Goal: Information Seeking & Learning: Learn about a topic

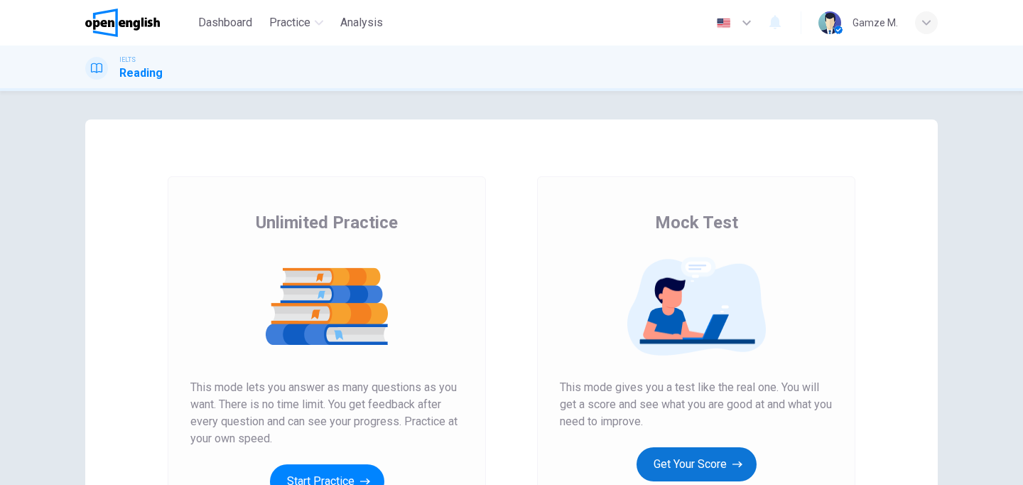
click at [714, 460] on button "Get Your Score" at bounding box center [697, 464] width 120 height 34
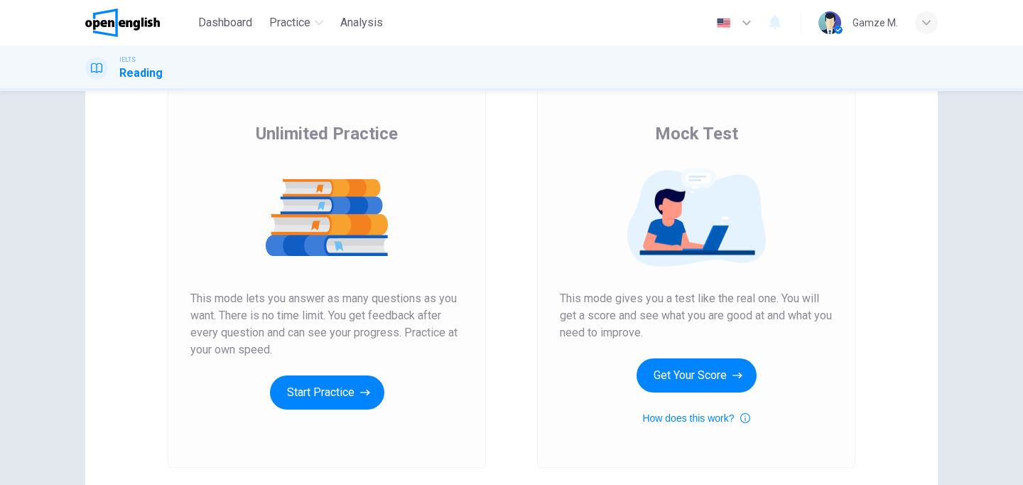
scroll to position [121, 0]
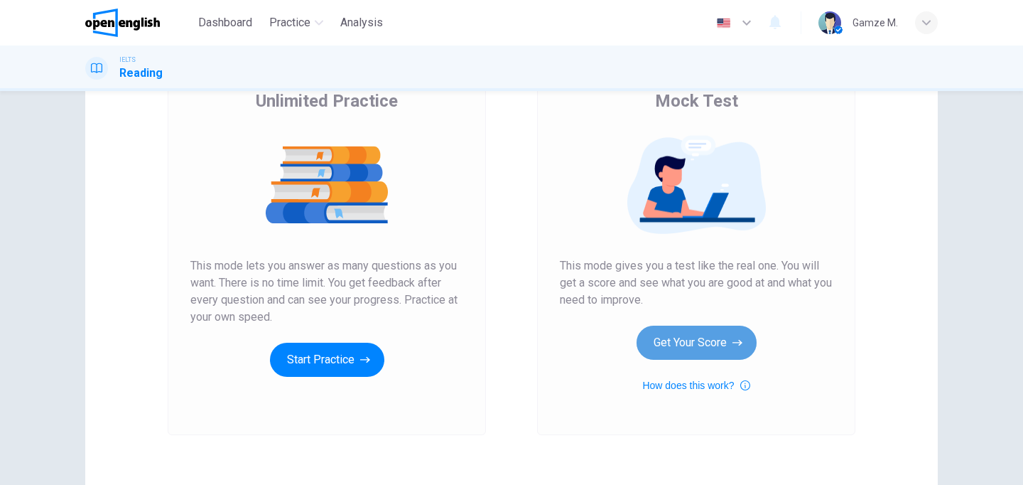
click at [700, 338] on button "Get Your Score" at bounding box center [697, 342] width 120 height 34
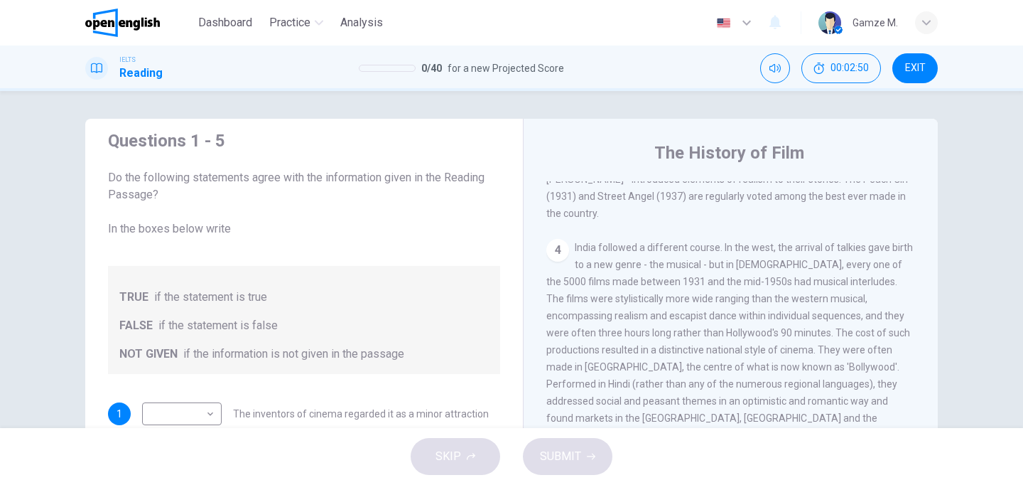
scroll to position [756, 0]
drag, startPoint x: 595, startPoint y: 288, endPoint x: 649, endPoint y: 316, distance: 61.0
click at [650, 318] on div "4 India followed a different course. In the west, the arrival of talkies gave b…" at bounding box center [730, 338] width 369 height 205
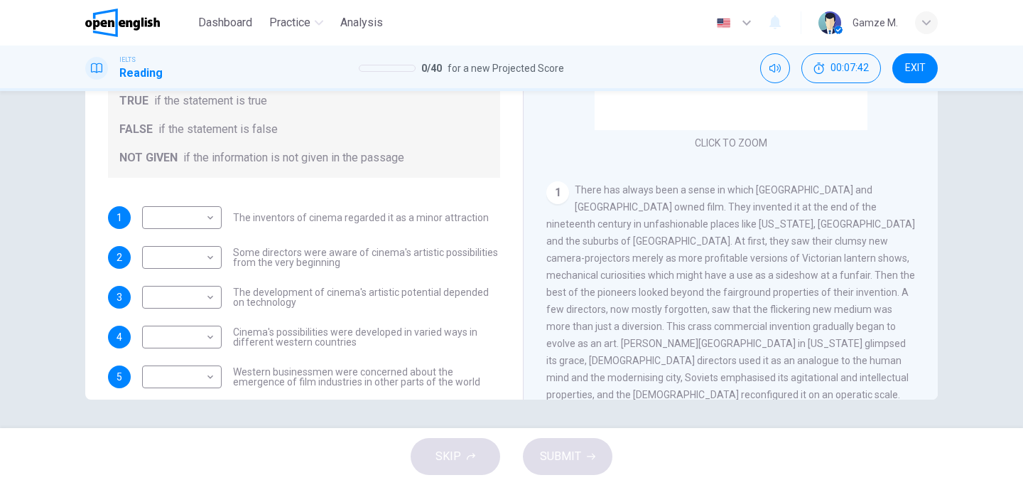
scroll to position [85, 0]
click at [205, 337] on body "This site uses cookies, as explained in our Privacy Policy . If you agree to th…" at bounding box center [511, 242] width 1023 height 485
click at [198, 398] on li "NOT GIVEN" at bounding box center [182, 405] width 80 height 23
type input "*********"
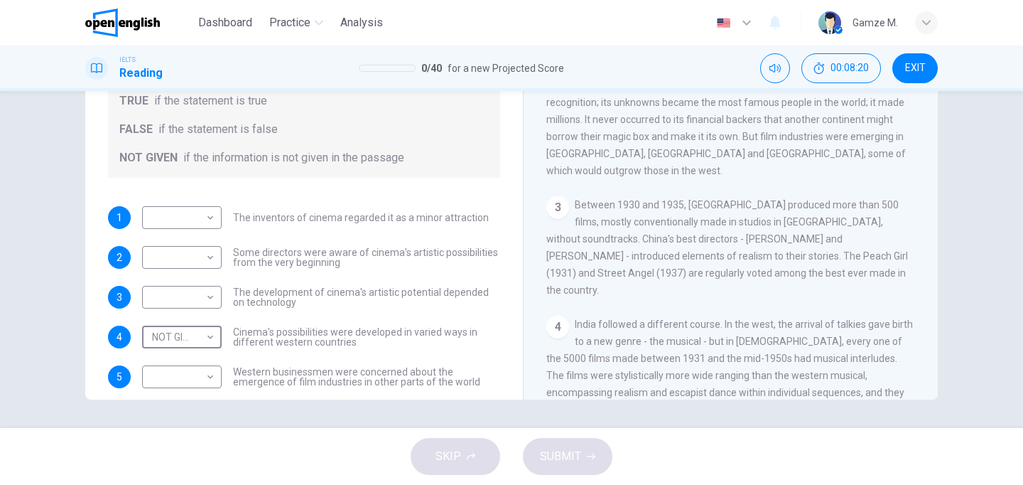
scroll to position [468, 0]
drag, startPoint x: 237, startPoint y: 380, endPoint x: 298, endPoint y: 386, distance: 61.4
click at [298, 386] on span "Western businessmen were concerned about the emergence of film industries in ot…" at bounding box center [366, 377] width 267 height 20
click at [200, 385] on body "This site uses cookies, as explained in our Privacy Policy . If you agree to th…" at bounding box center [511, 242] width 1023 height 485
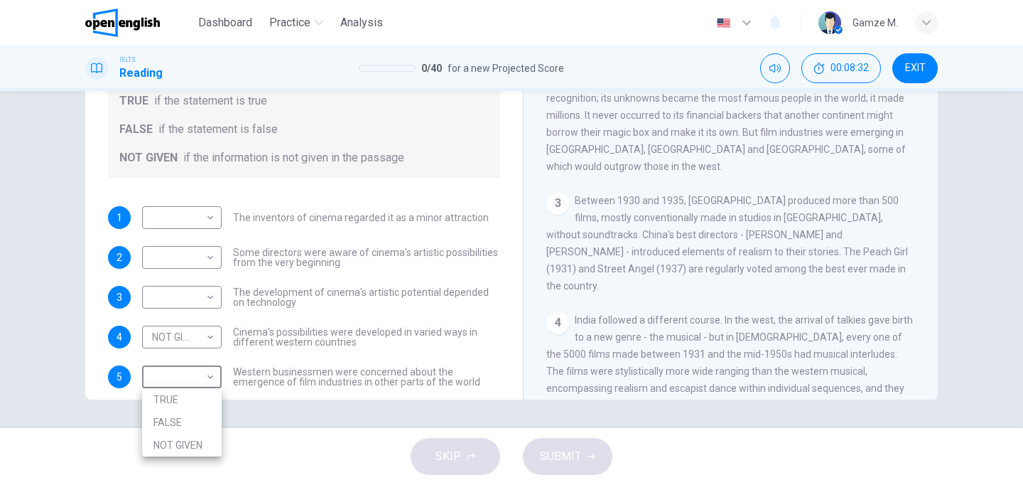
click at [206, 435] on li "NOT GIVEN" at bounding box center [182, 444] width 80 height 23
type input "*********"
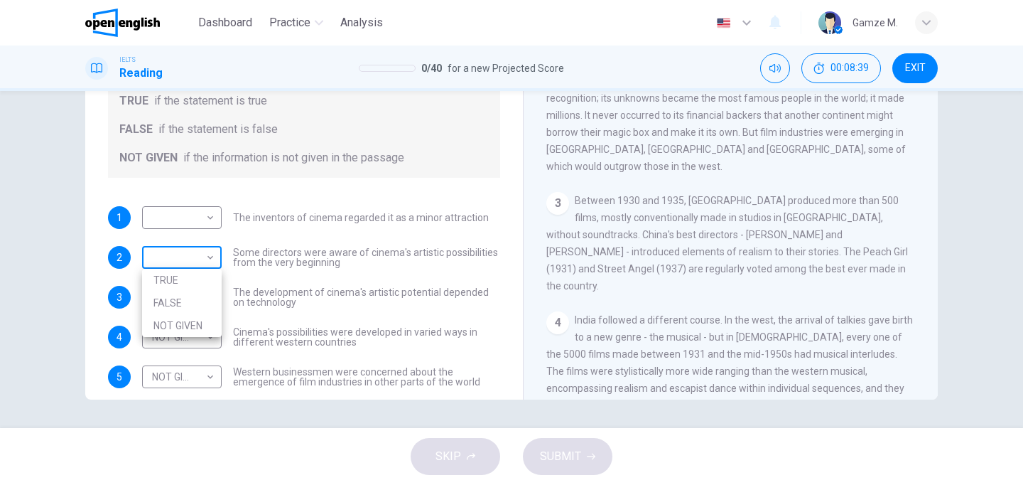
click at [167, 260] on body "This site uses cookies, as explained in our Privacy Policy . If you agree to th…" at bounding box center [511, 242] width 1023 height 485
click at [163, 275] on li "TRUE" at bounding box center [182, 280] width 80 height 23
type input "****"
click at [163, 215] on body "This site uses cookies, as explained in our Privacy Policy . If you agree to th…" at bounding box center [511, 242] width 1023 height 485
click at [161, 261] on li "FALSE" at bounding box center [182, 263] width 80 height 23
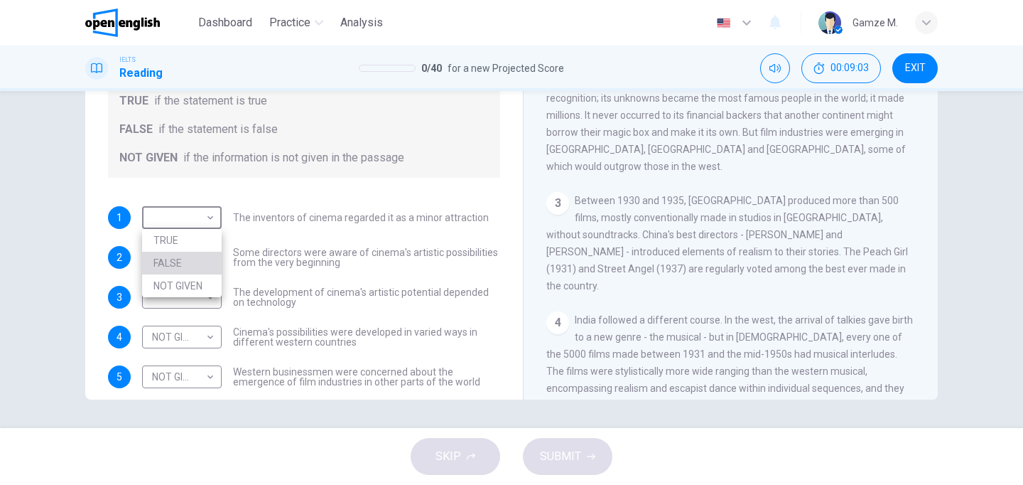
type input "*****"
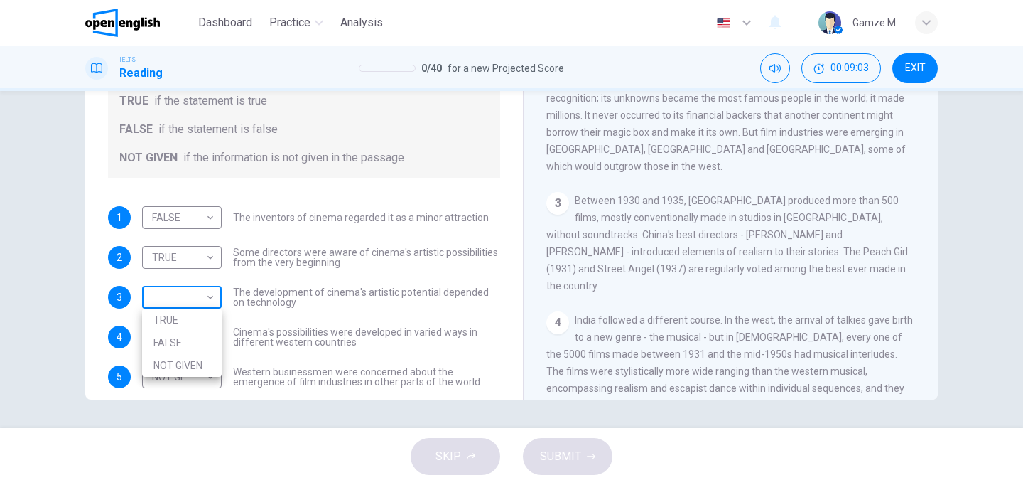
click at [160, 291] on body "This site uses cookies, as explained in our Privacy Policy . If you agree to th…" at bounding box center [511, 242] width 1023 height 485
click at [151, 346] on li "FALSE" at bounding box center [182, 342] width 80 height 23
type input "*****"
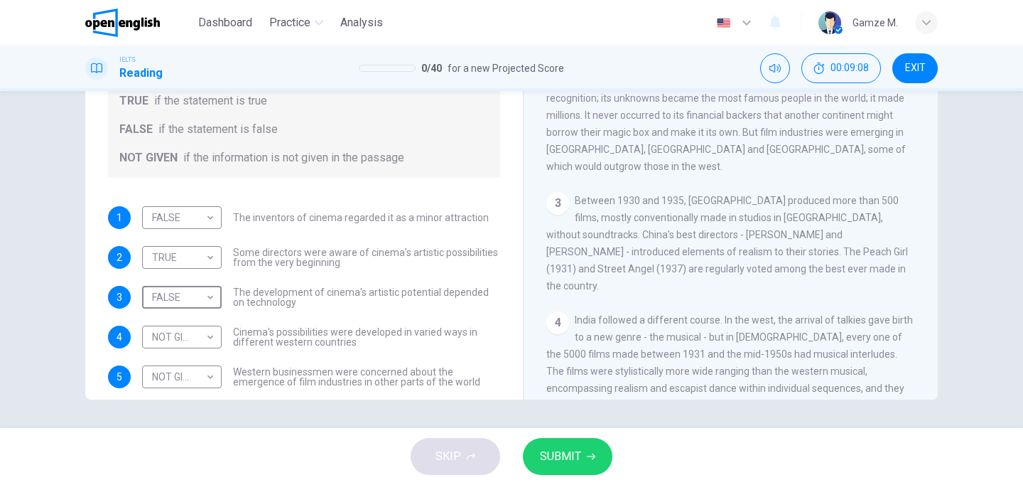
click at [571, 449] on span "SUBMIT" at bounding box center [560, 456] width 41 height 20
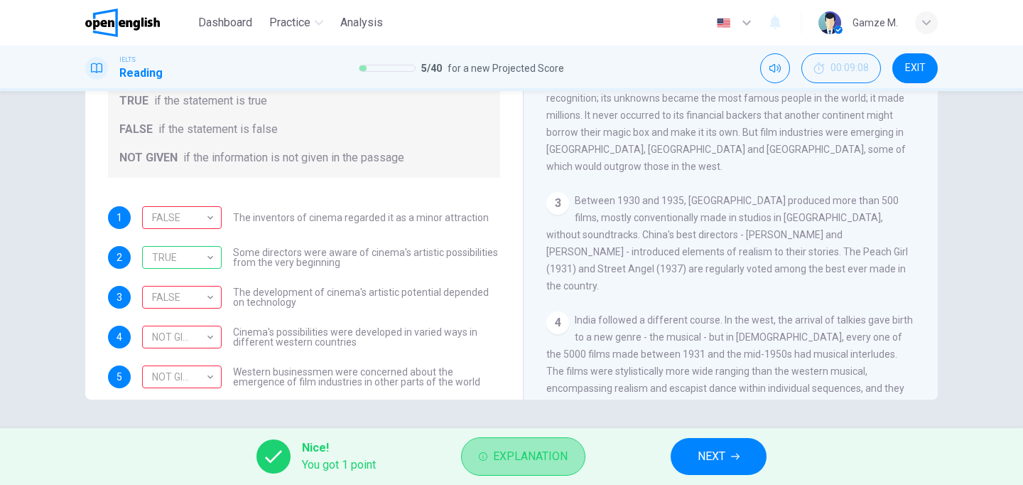
click at [489, 452] on button "Explanation" at bounding box center [523, 456] width 124 height 38
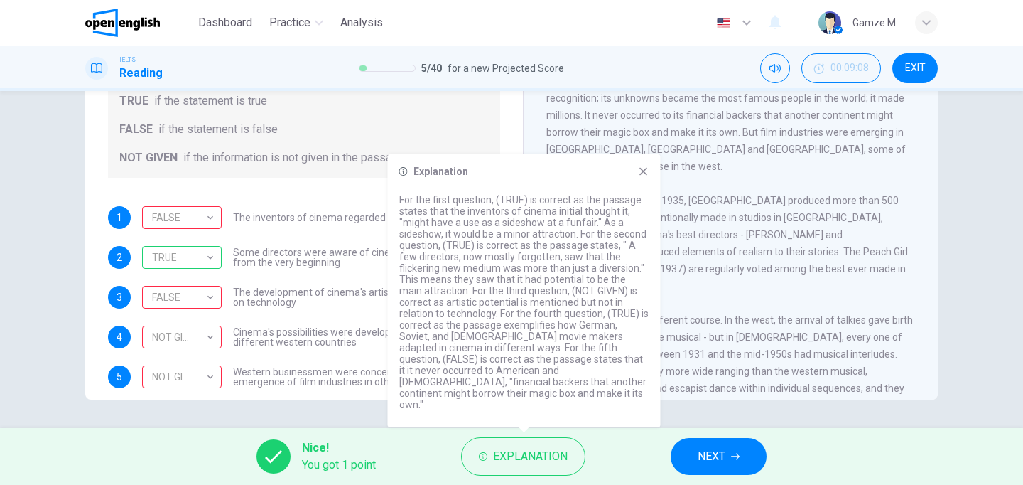
drag, startPoint x: 490, startPoint y: 219, endPoint x: 536, endPoint y: 360, distance: 148.7
click at [536, 360] on p "For the first question, (TRUE) is correct as the passage states that the invent…" at bounding box center [524, 302] width 250 height 216
click at [642, 188] on div "Explanation For the first question, (TRUE) is correct as the passage states tha…" at bounding box center [524, 290] width 273 height 273
click at [643, 177] on icon at bounding box center [643, 171] width 11 height 11
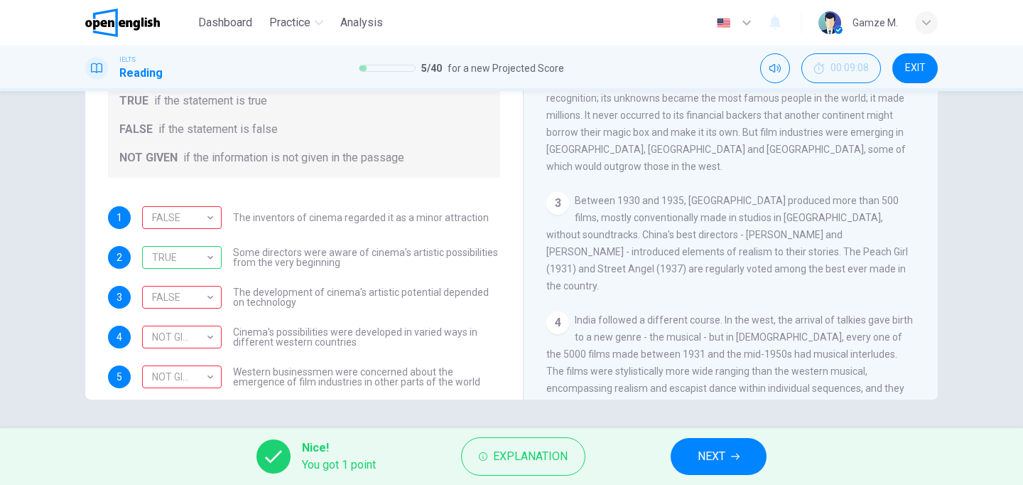
click at [684, 457] on button "NEXT" at bounding box center [719, 456] width 96 height 37
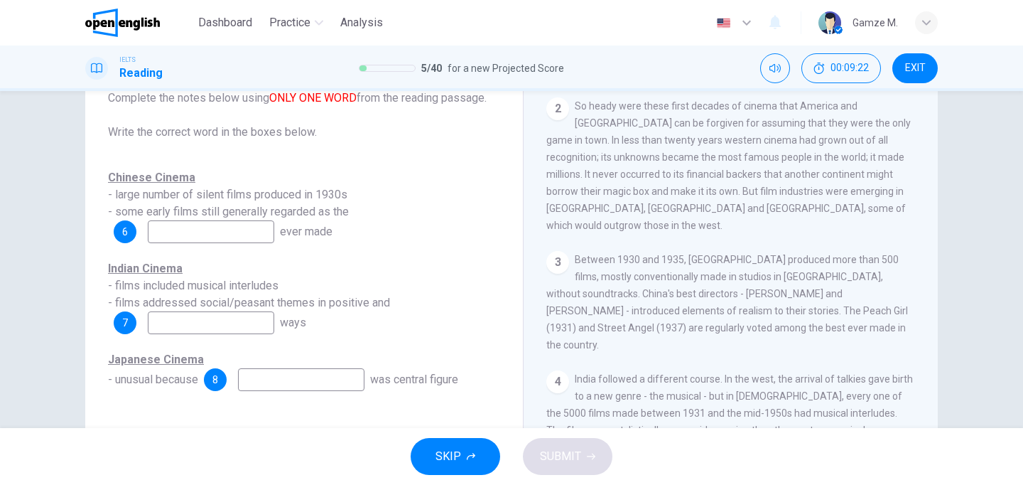
scroll to position [526, 0]
click at [698, 295] on span "Between 1930 and 1935, China produced more than 500 films, mostly conventionall…" at bounding box center [727, 300] width 362 height 97
click at [232, 234] on input at bounding box center [211, 231] width 126 height 23
type input "*******"
click at [210, 328] on input at bounding box center [211, 322] width 126 height 23
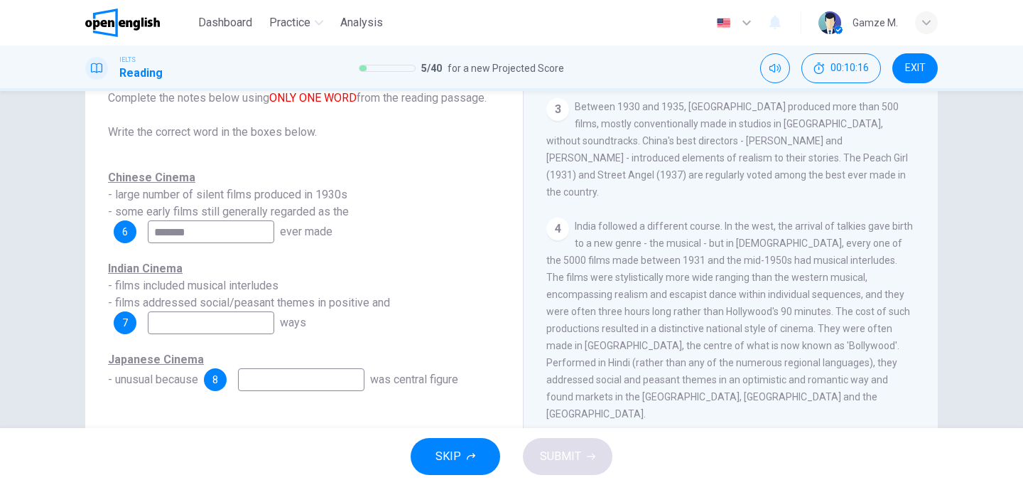
scroll to position [682, 0]
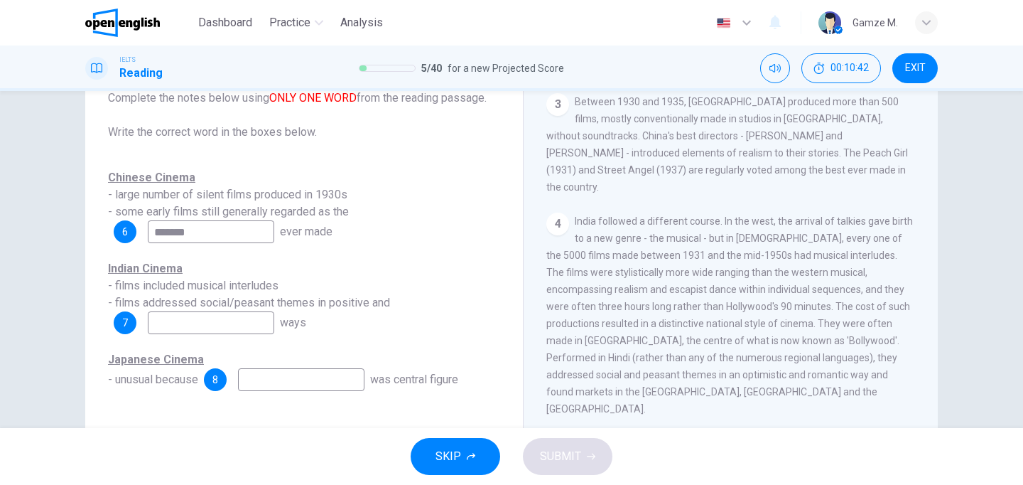
click at [166, 318] on input at bounding box center [211, 322] width 126 height 23
type input "**********"
click at [269, 374] on input at bounding box center [301, 379] width 126 height 23
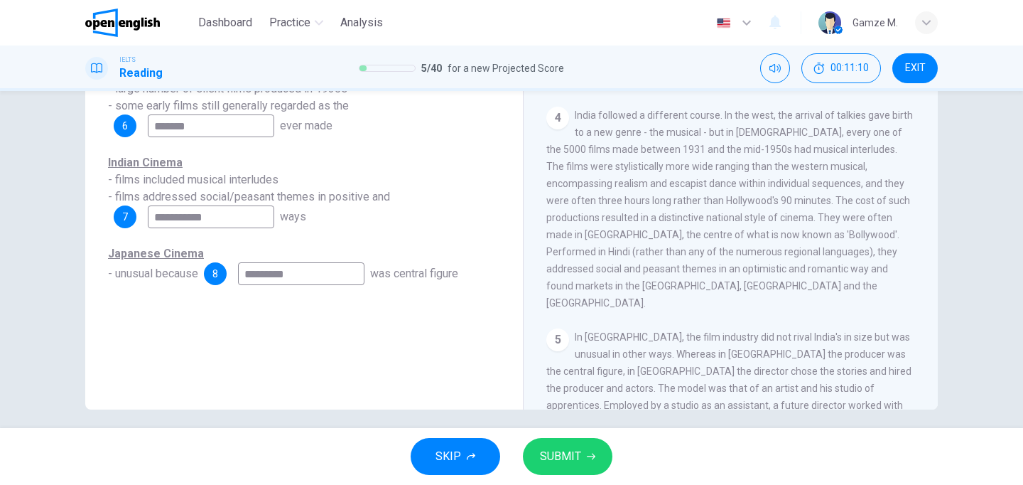
scroll to position [214, 0]
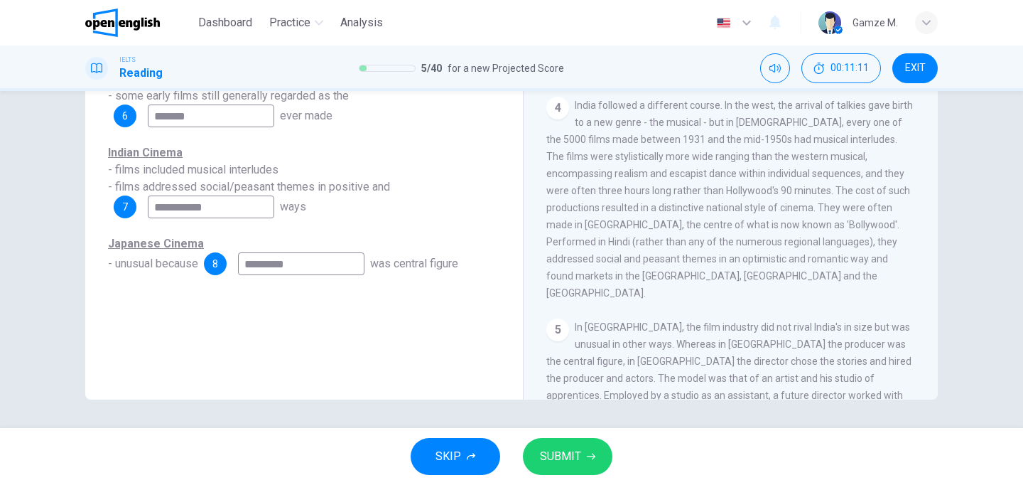
type input "********"
click at [578, 458] on span "SUBMIT" at bounding box center [560, 456] width 41 height 20
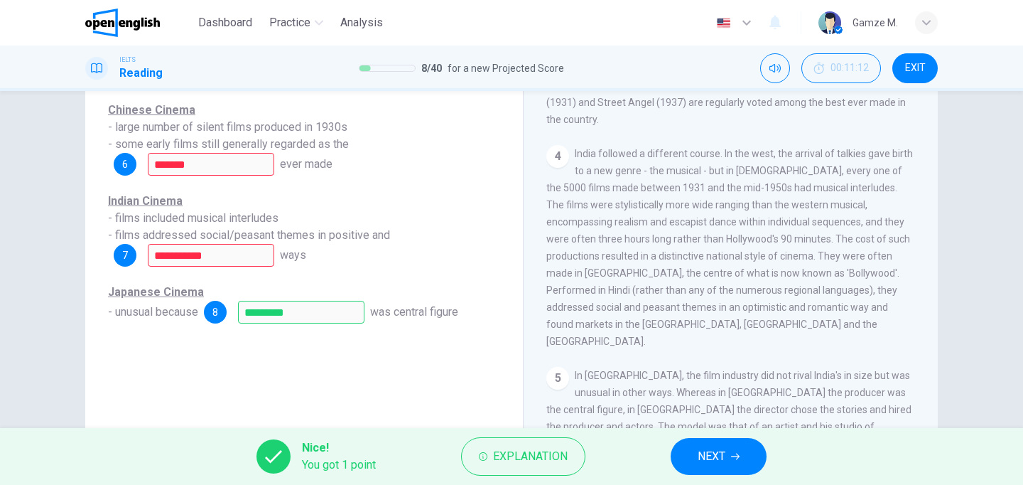
scroll to position [163, 0]
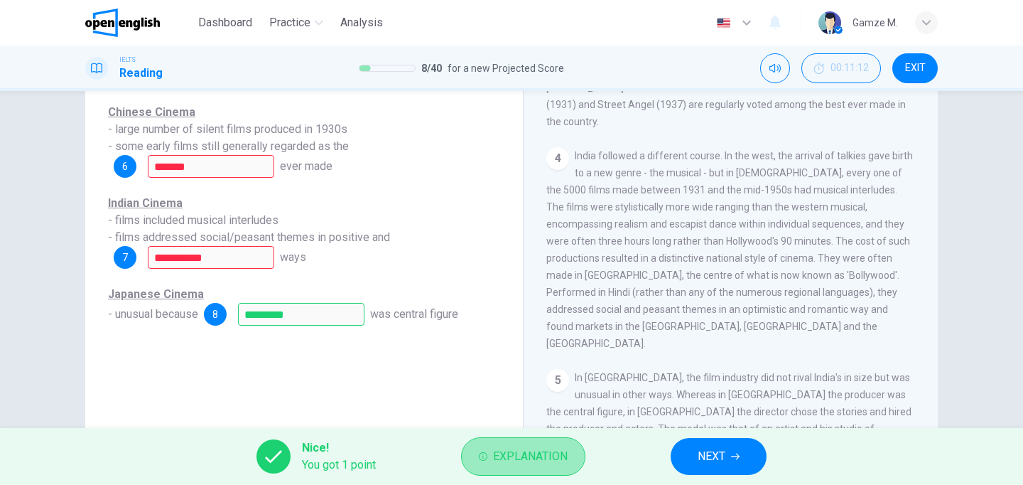
click at [508, 455] on span "Explanation" at bounding box center [530, 456] width 75 height 20
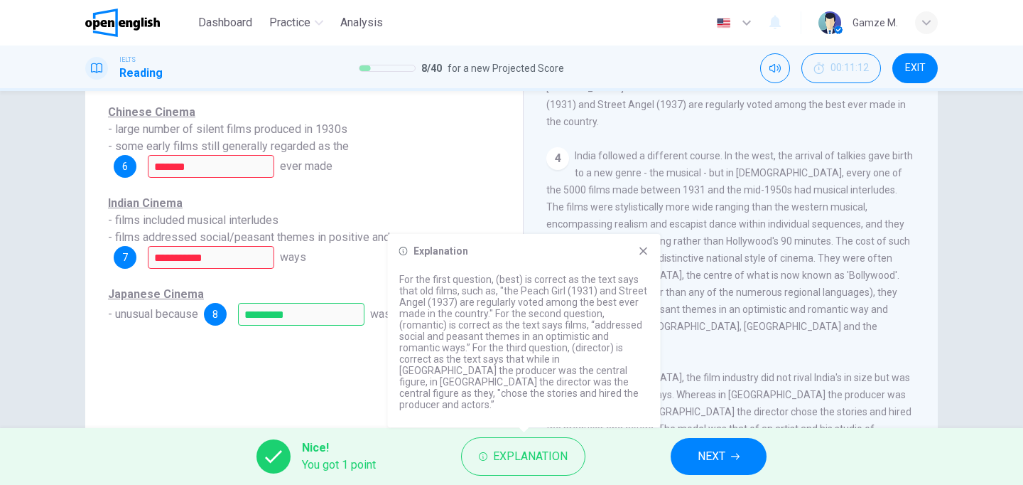
click at [639, 256] on icon at bounding box center [643, 250] width 11 height 11
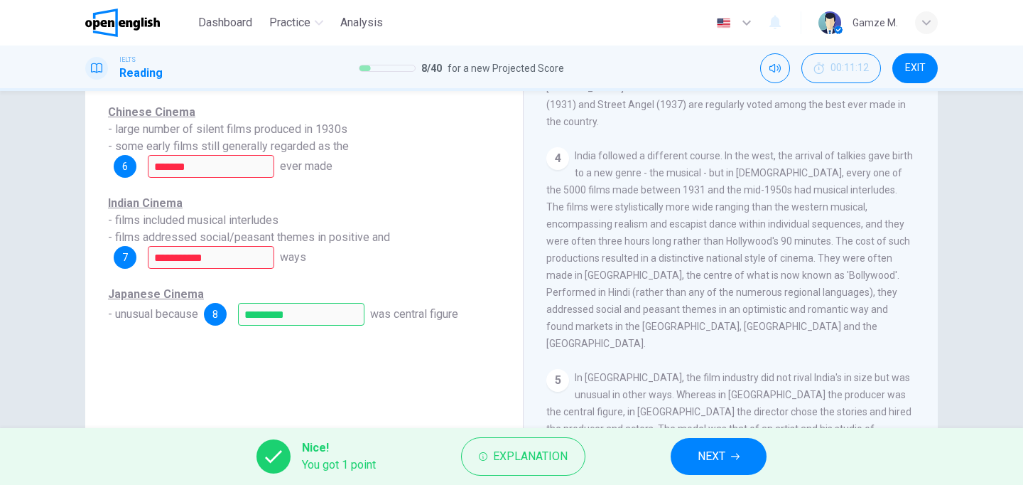
click at [694, 460] on button "NEXT" at bounding box center [719, 456] width 96 height 37
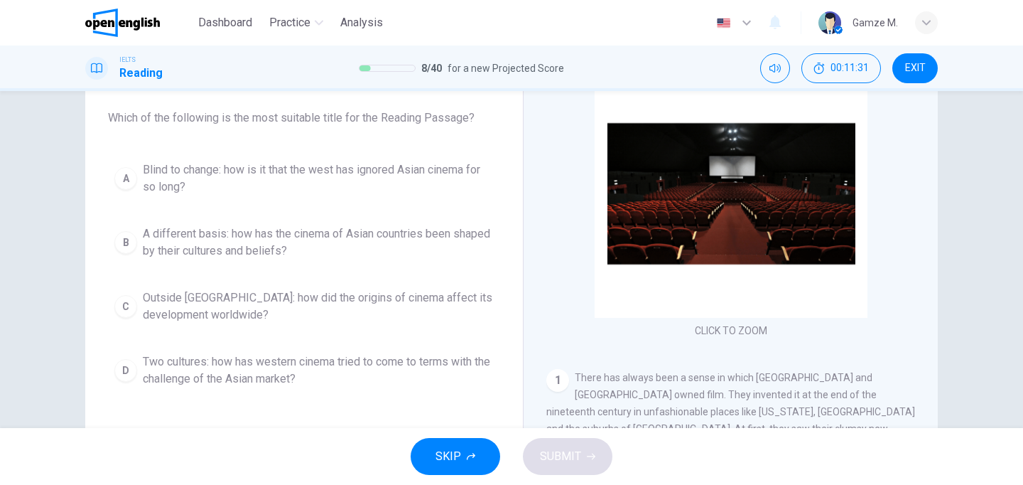
scroll to position [80, 0]
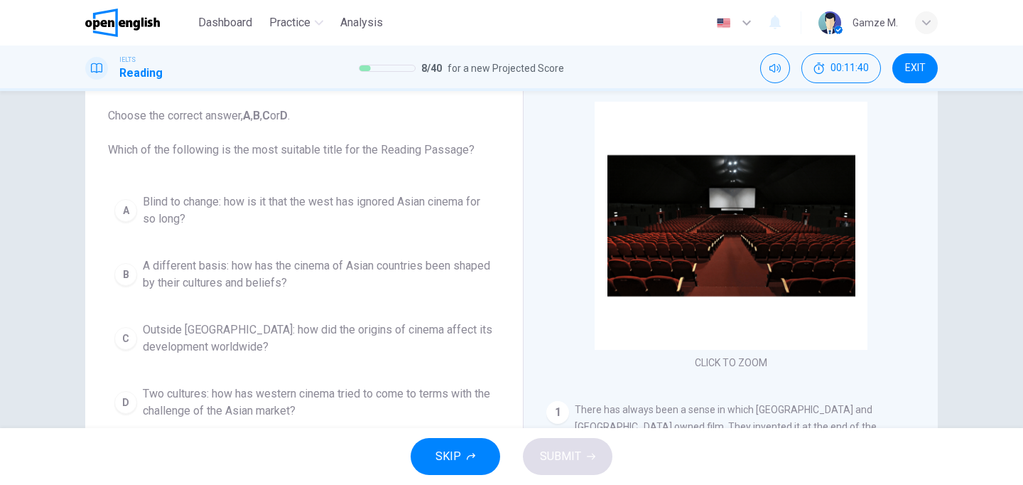
click at [125, 271] on div "B" at bounding box center [125, 274] width 23 height 23
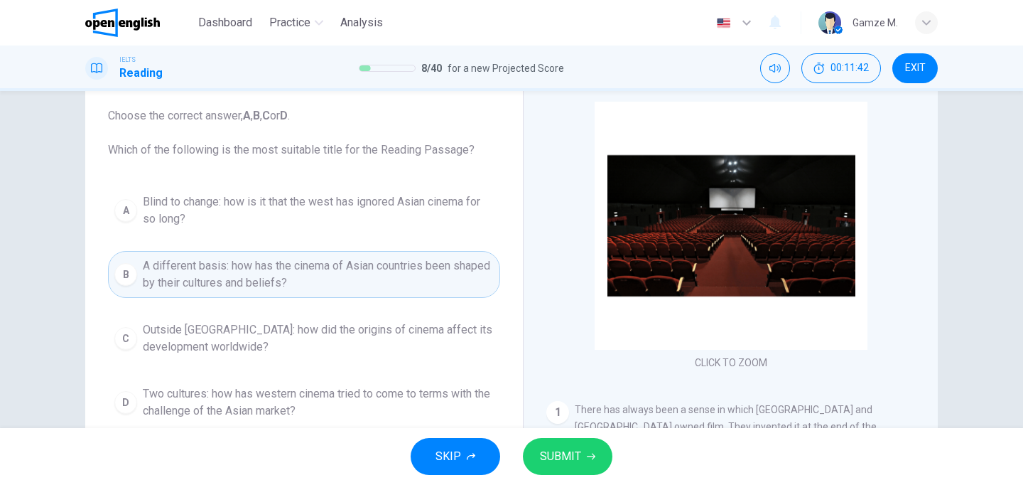
click at [568, 470] on button "SUBMIT" at bounding box center [568, 456] width 90 height 37
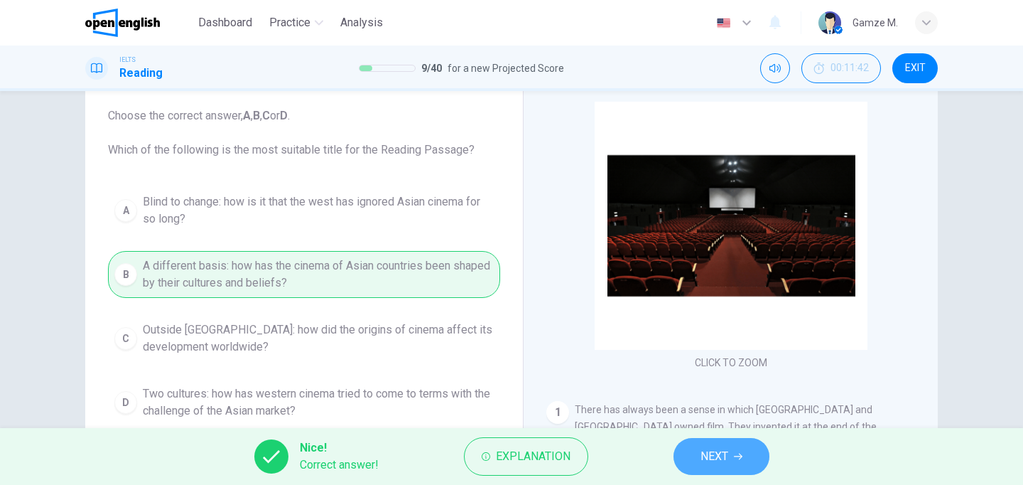
click at [718, 448] on span "NEXT" at bounding box center [715, 456] width 28 height 20
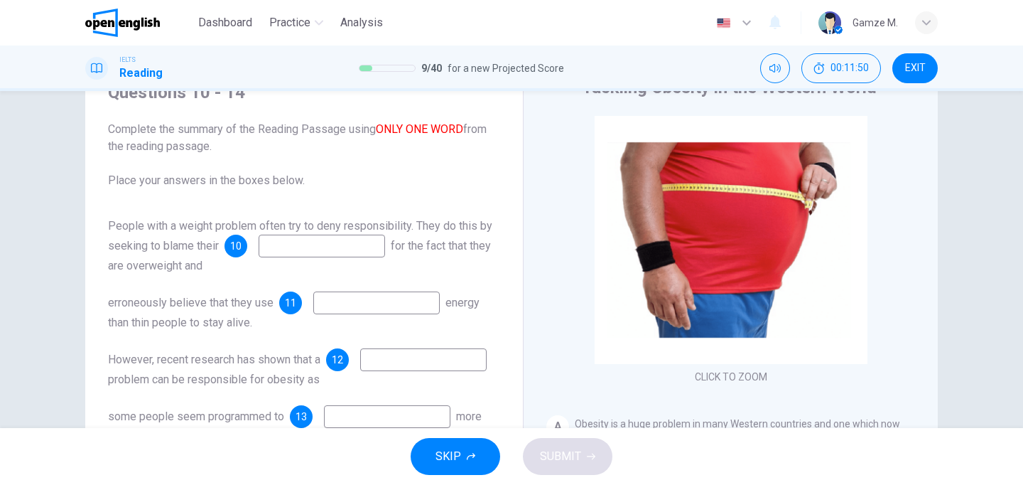
scroll to position [0, 0]
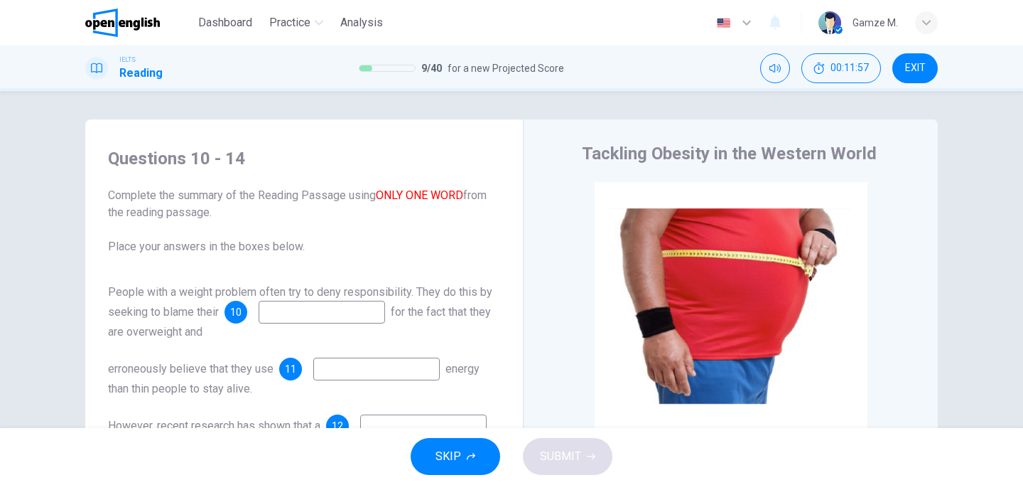
click at [374, 305] on input at bounding box center [322, 312] width 126 height 23
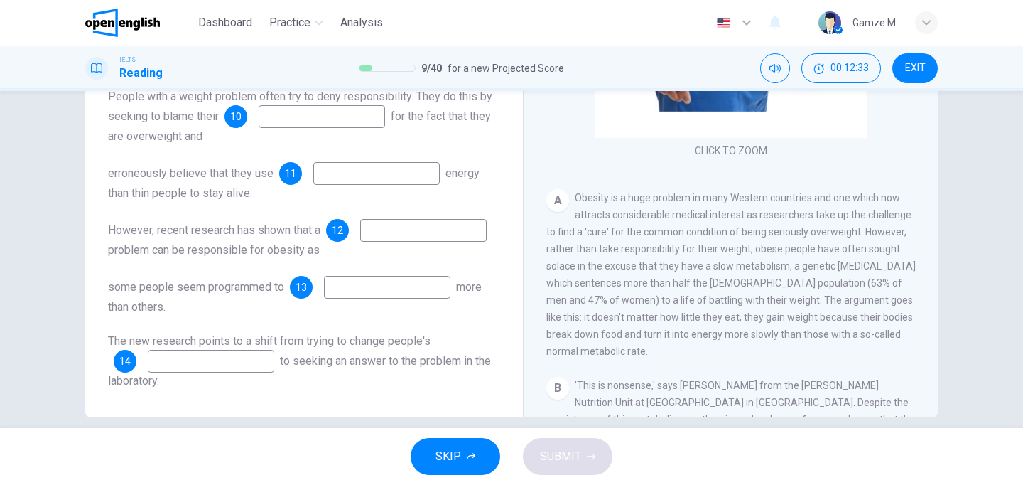
scroll to position [180, 0]
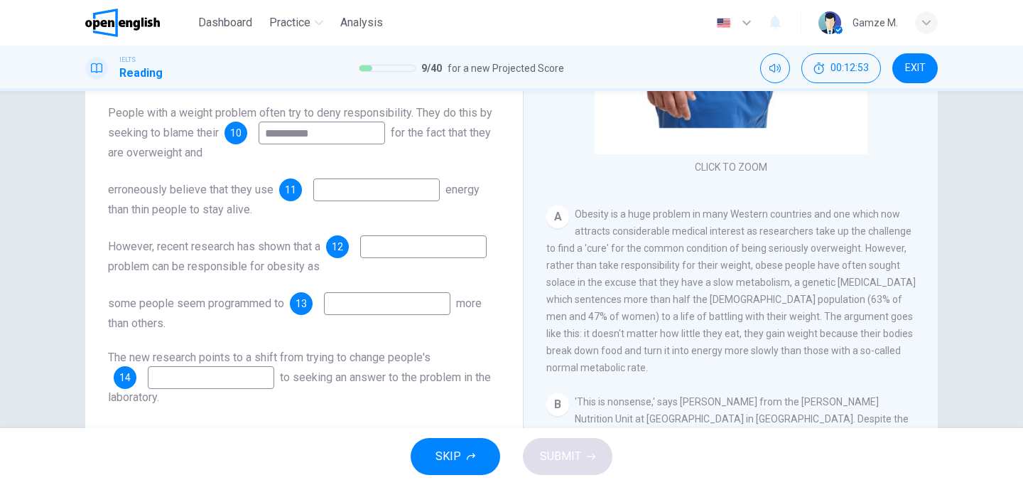
type input "**********"
click at [393, 200] on input at bounding box center [376, 189] width 126 height 23
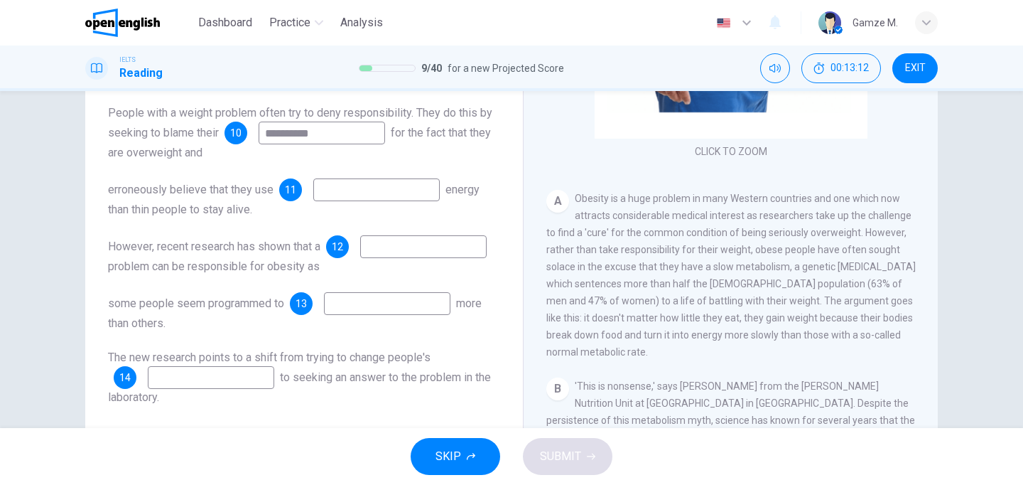
scroll to position [113, 0]
type input "****"
click at [360, 258] on input at bounding box center [423, 246] width 126 height 23
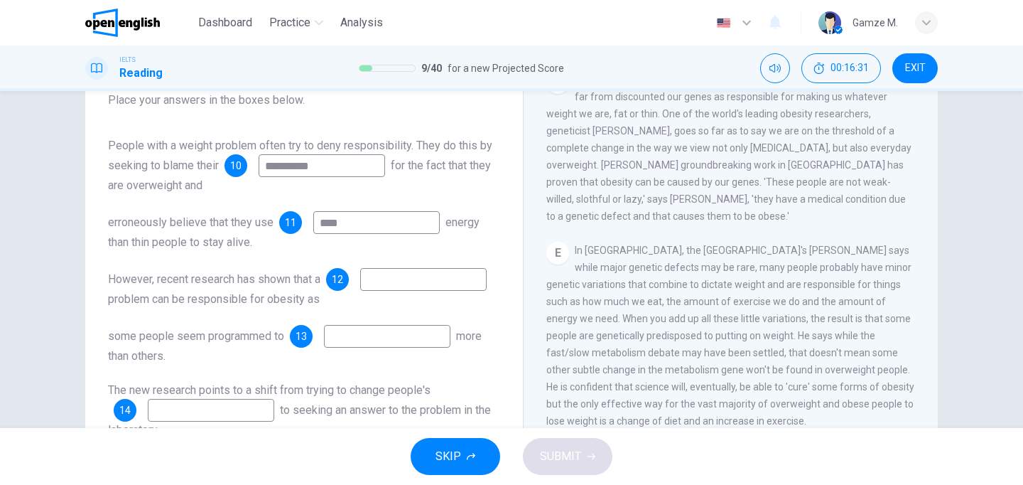
scroll to position [710, 0]
type input "*******"
click at [388, 333] on input at bounding box center [387, 336] width 126 height 23
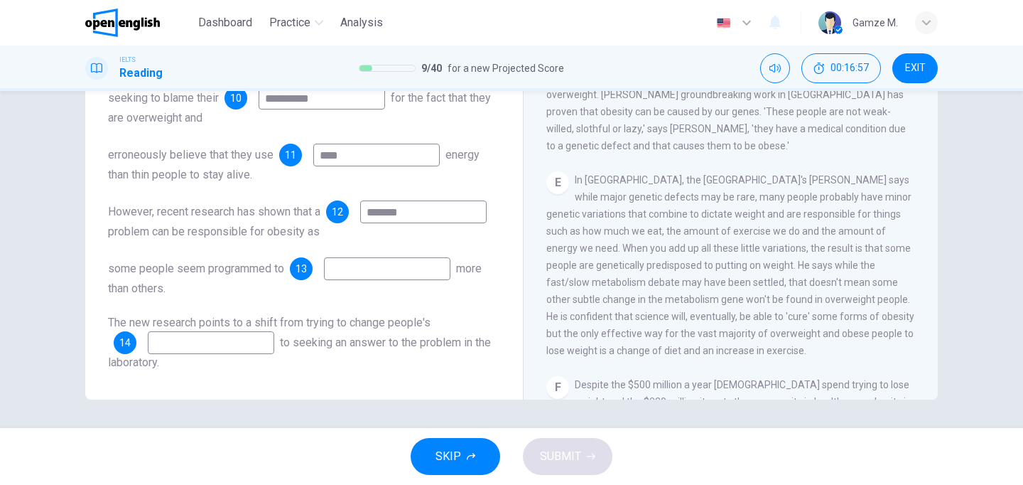
scroll to position [213, 0]
click at [360, 224] on input "*******" at bounding box center [423, 212] width 126 height 23
click at [357, 274] on input at bounding box center [387, 269] width 126 height 23
type input "*******"
click at [175, 348] on input at bounding box center [211, 343] width 126 height 23
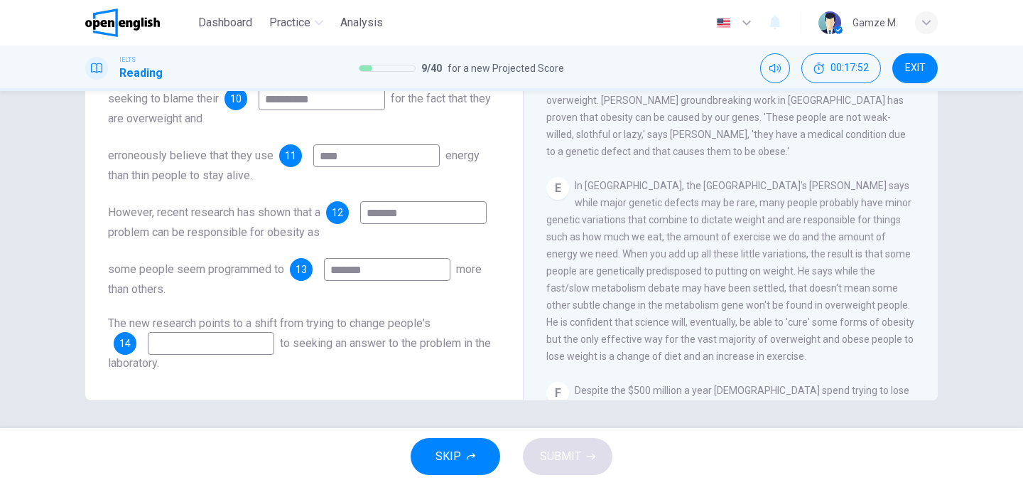
scroll to position [721, 0]
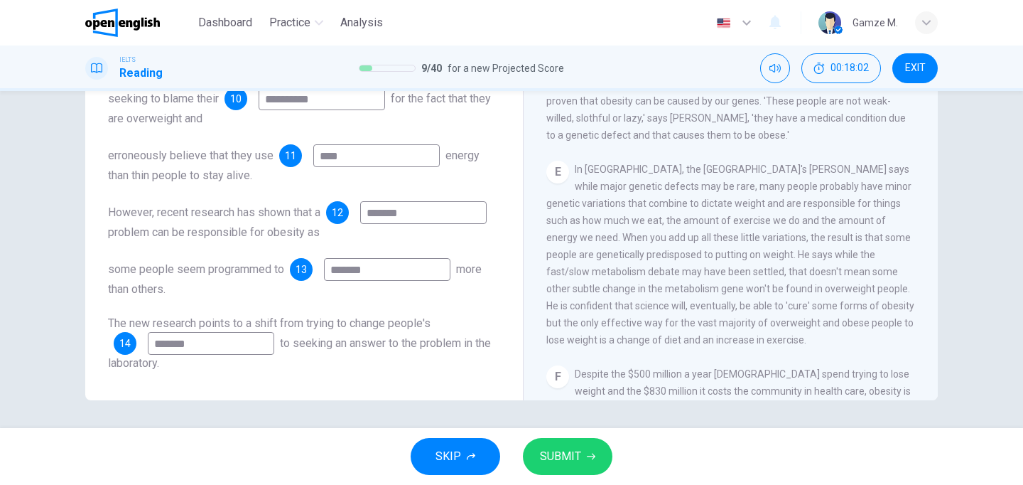
type input "*******"
click at [590, 458] on icon "button" at bounding box center [591, 456] width 9 height 9
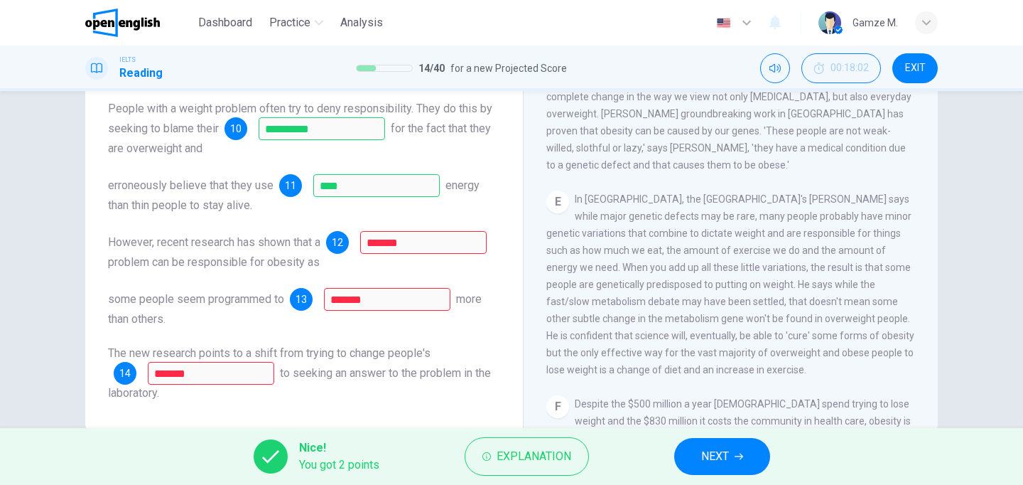
scroll to position [214, 0]
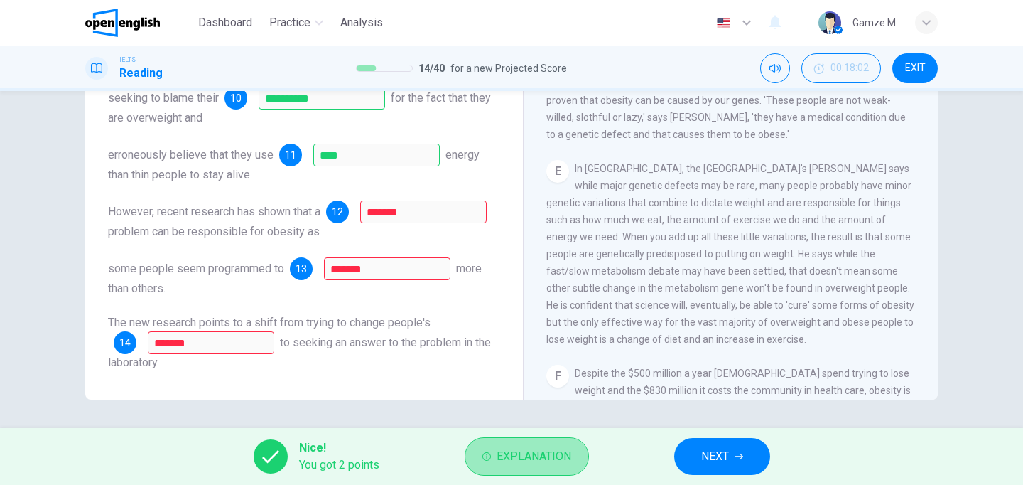
click at [526, 452] on span "Explanation" at bounding box center [534, 456] width 75 height 20
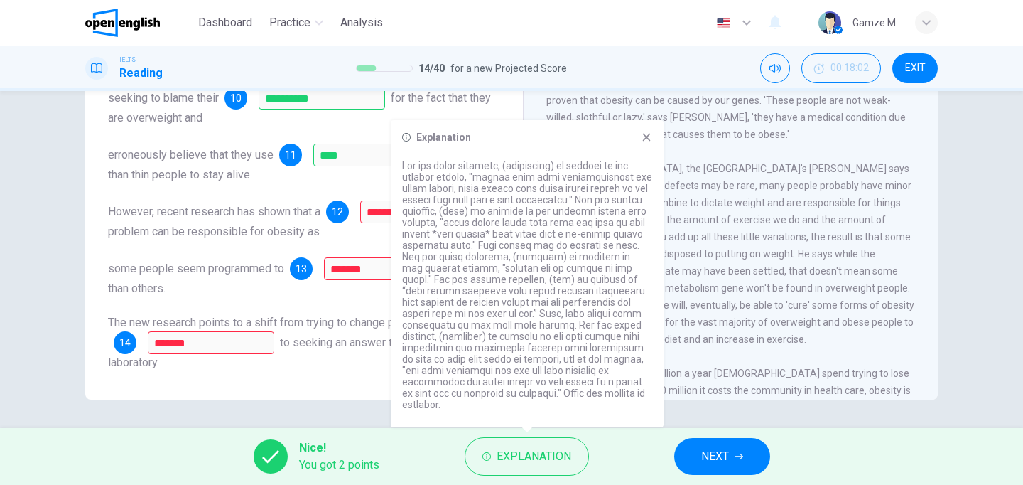
drag, startPoint x: 551, startPoint y: 275, endPoint x: 531, endPoint y: 271, distance: 19.7
click at [532, 271] on p at bounding box center [527, 285] width 250 height 250
drag, startPoint x: 529, startPoint y: 293, endPoint x: 498, endPoint y: 286, distance: 31.5
click at [499, 287] on p at bounding box center [527, 285] width 250 height 250
click at [517, 465] on span "Explanation" at bounding box center [534, 456] width 75 height 20
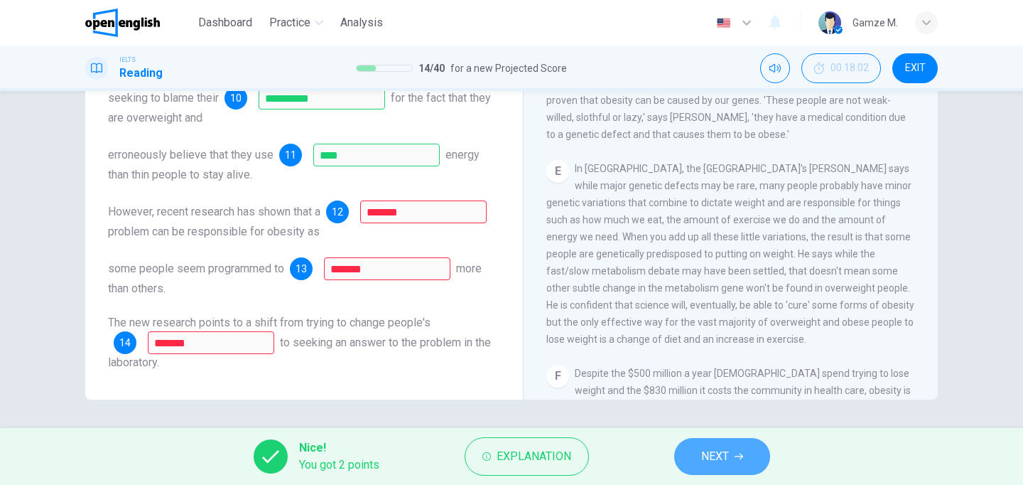
click at [688, 455] on button "NEXT" at bounding box center [722, 456] width 96 height 37
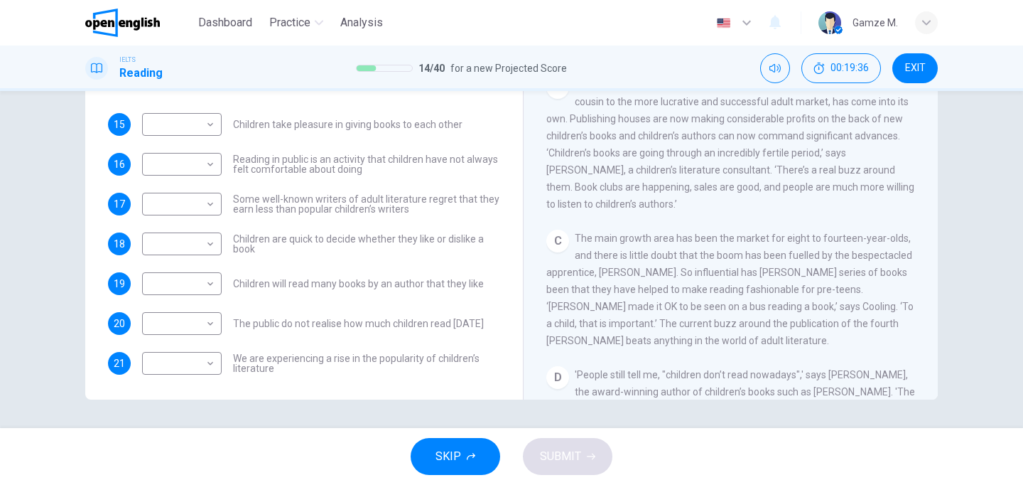
scroll to position [137, 0]
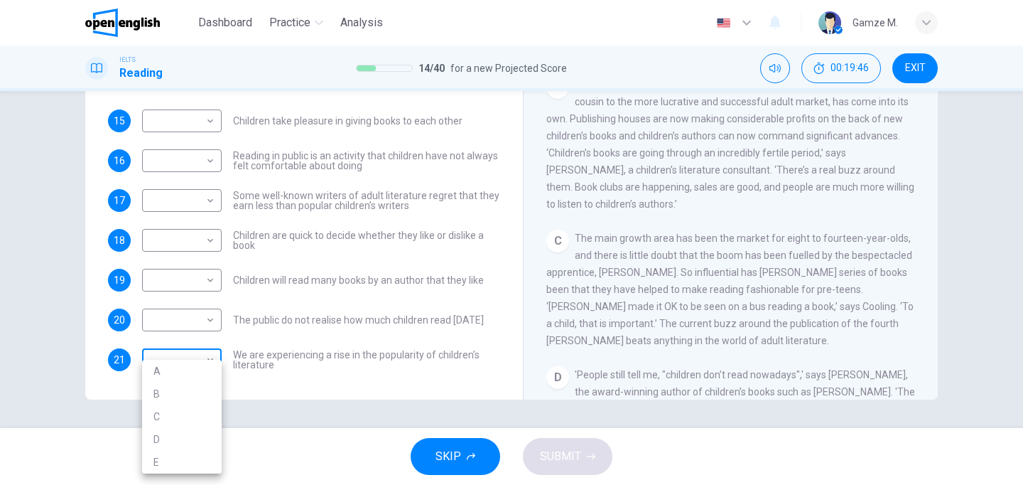
click at [211, 360] on body "This site uses cookies, as explained in our Privacy Policy . If you agree to th…" at bounding box center [511, 242] width 1023 height 485
click at [296, 353] on div at bounding box center [511, 242] width 1023 height 485
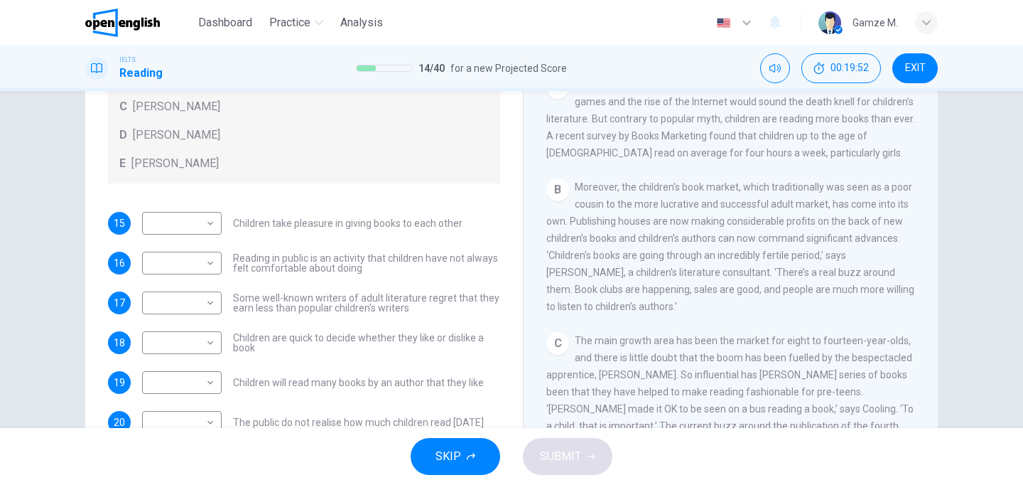
scroll to position [214, 0]
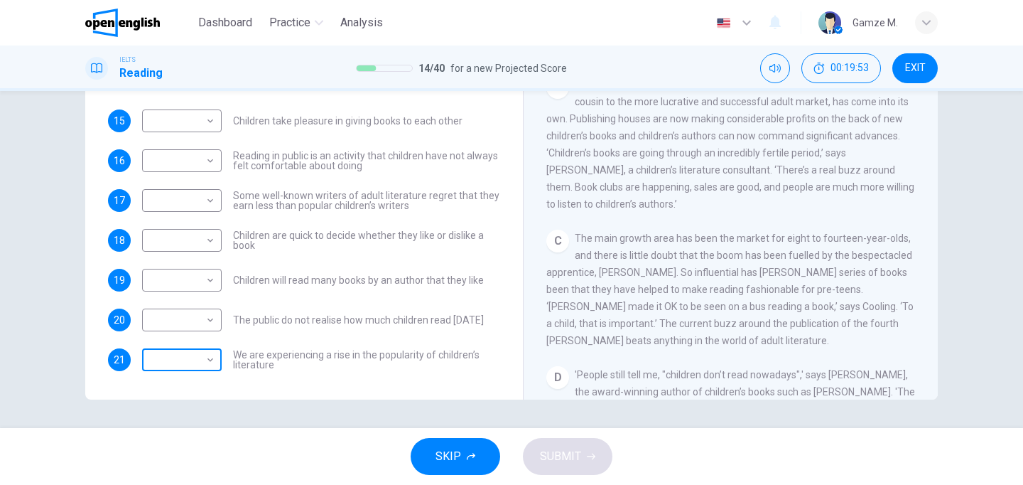
click at [202, 359] on body "This site uses cookies, as explained in our Privacy Policy . If you agree to th…" at bounding box center [511, 242] width 1023 height 485
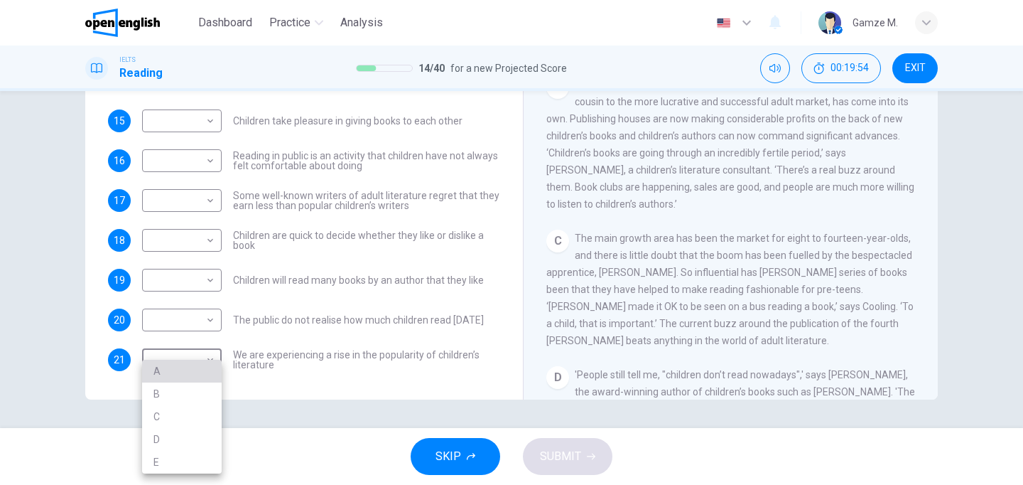
click at [196, 373] on li "A" at bounding box center [182, 371] width 80 height 23
type input "*"
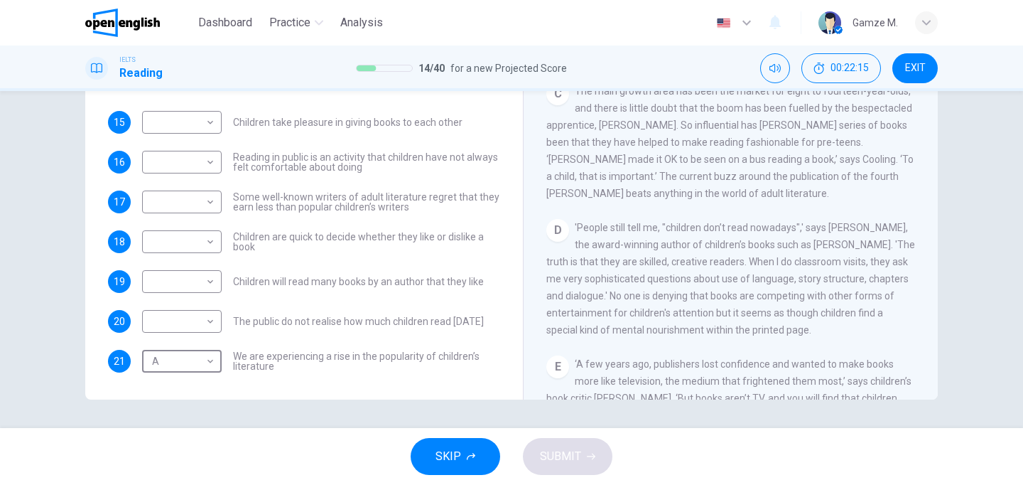
scroll to position [387, 0]
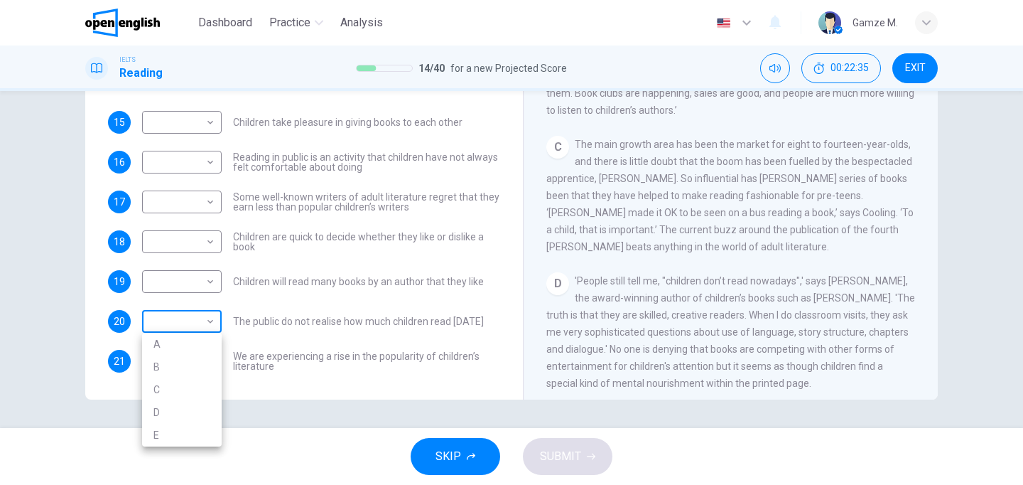
click at [185, 328] on body "This site uses cookies, as explained in our Privacy Policy . If you agree to th…" at bounding box center [511, 242] width 1023 height 485
click at [580, 270] on div at bounding box center [511, 242] width 1023 height 485
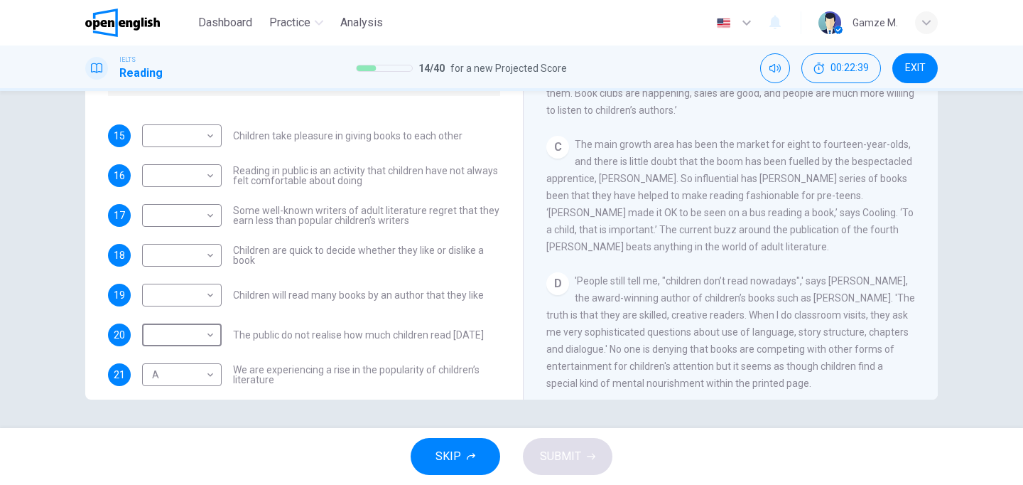
scroll to position [137, 0]
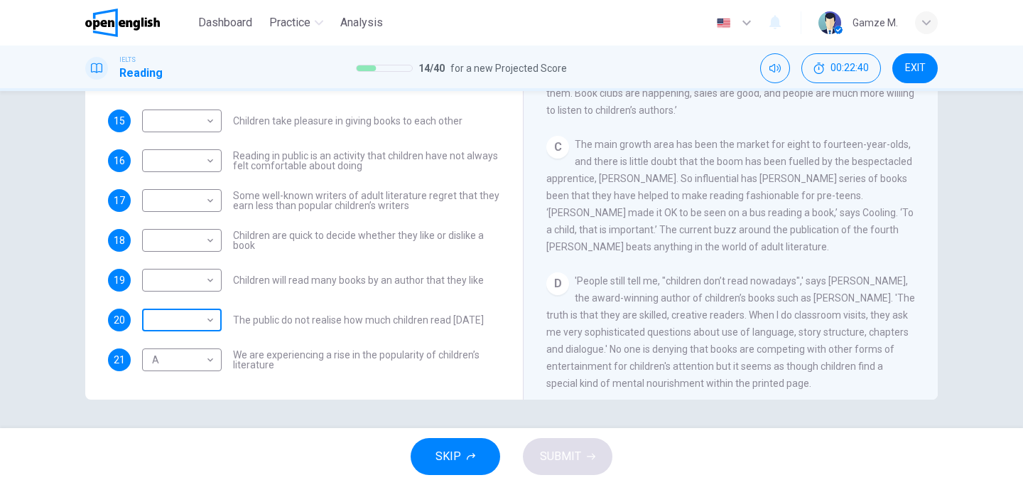
click at [209, 314] on body "This site uses cookies, as explained in our Privacy Policy . If you agree to th…" at bounding box center [511, 242] width 1023 height 485
click at [191, 360] on li "B" at bounding box center [182, 365] width 80 height 23
type input "*"
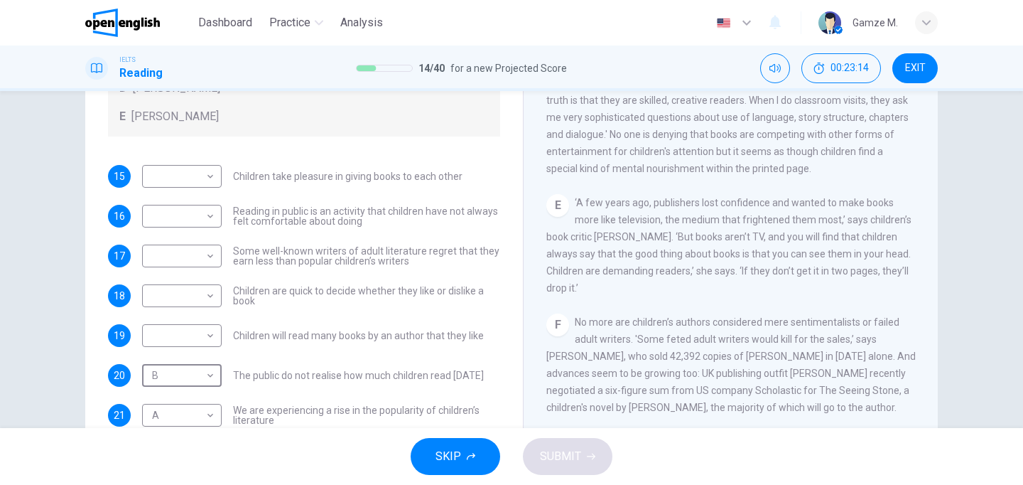
scroll to position [119, 0]
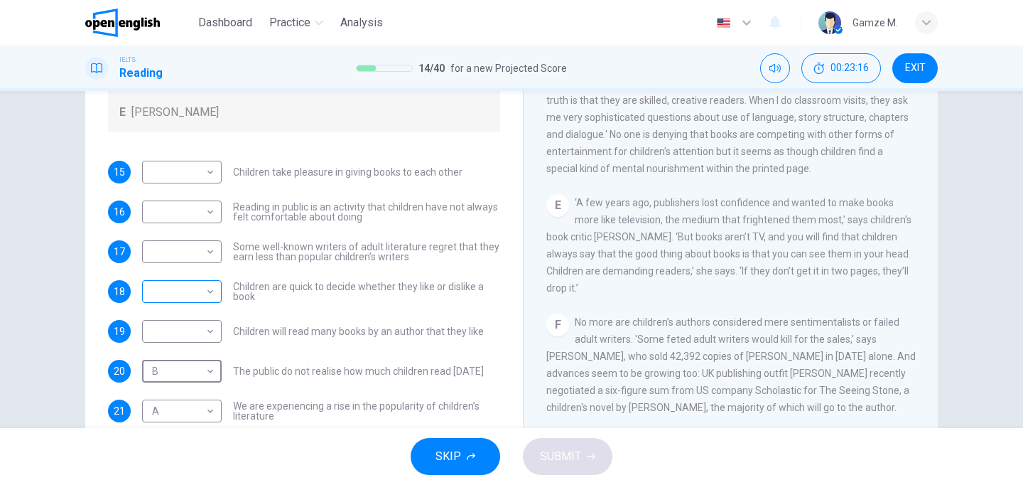
click at [198, 294] on body "This site uses cookies, as explained in our Privacy Policy . If you agree to th…" at bounding box center [511, 242] width 1023 height 485
click at [185, 362] on li "C" at bounding box center [182, 359] width 80 height 23
type input "*"
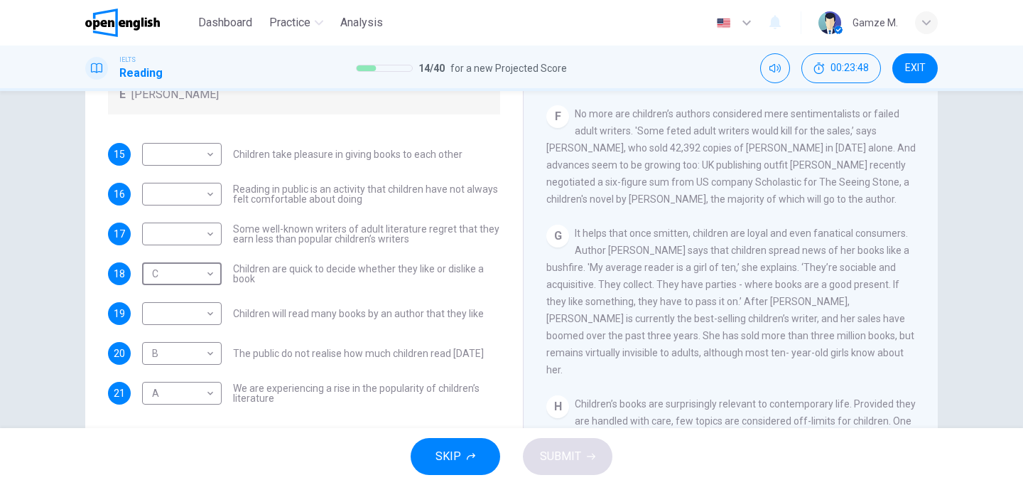
scroll to position [846, 0]
click at [175, 315] on body "This site uses cookies, as explained in our Privacy Policy . If you agree to th…" at bounding box center [511, 242] width 1023 height 485
click at [166, 406] on li "D" at bounding box center [182, 404] width 80 height 23
type input "*"
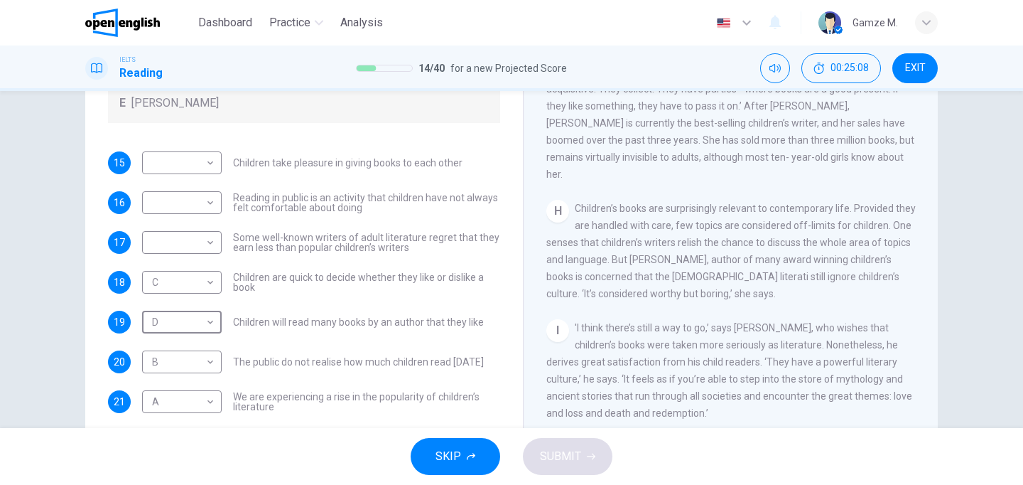
scroll to position [129, 0]
click at [310, 247] on span "Some well-known writers of adult literature regret that they earn less than pop…" at bounding box center [366, 242] width 267 height 20
click at [183, 244] on body "This site uses cookies, as explained in our Privacy Policy . If you agree to th…" at bounding box center [511, 242] width 1023 height 485
click at [187, 345] on li "E" at bounding box center [182, 355] width 80 height 23
type input "*"
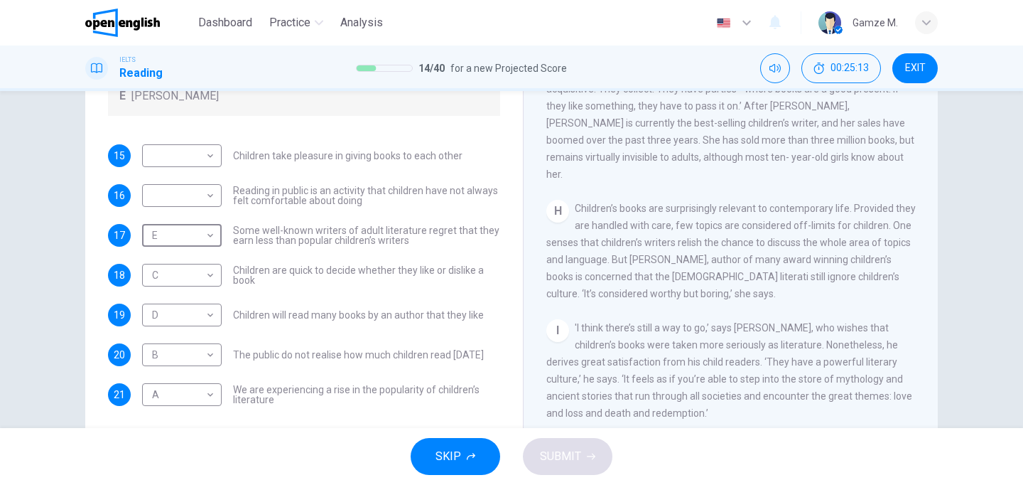
scroll to position [137, 0]
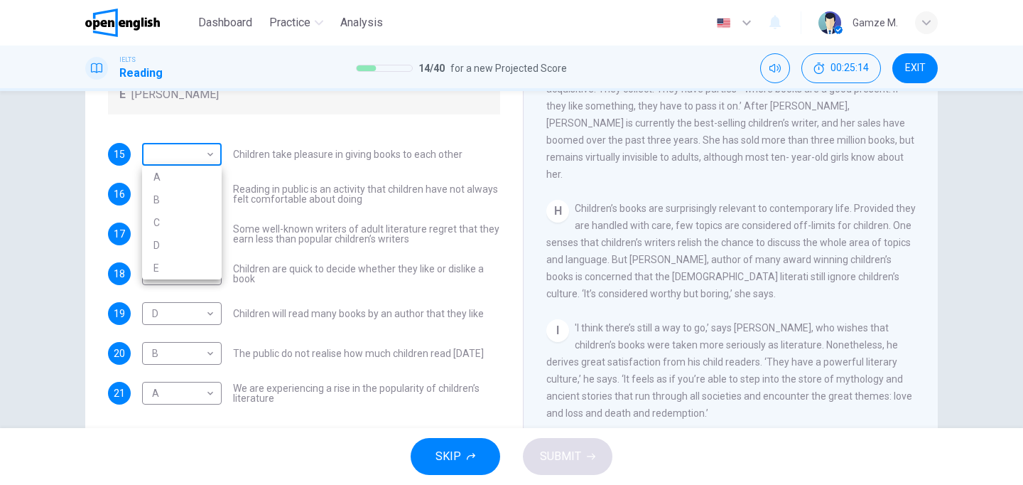
click at [199, 153] on body "This site uses cookies, as explained in our Privacy Policy . If you agree to th…" at bounding box center [511, 242] width 1023 height 485
click at [268, 152] on div at bounding box center [511, 242] width 1023 height 485
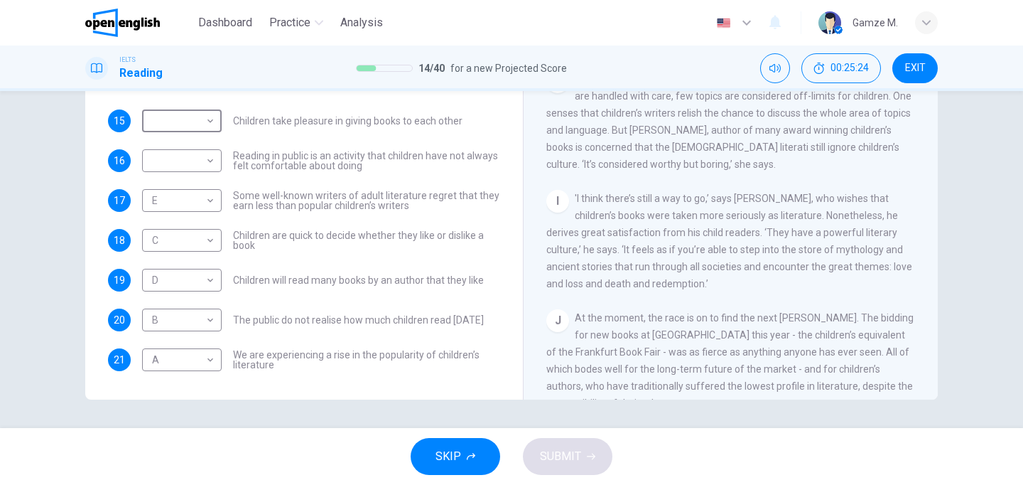
scroll to position [1136, 0]
click at [214, 165] on body "This site uses cookies, as explained in our Privacy Policy . If you agree to th…" at bounding box center [511, 242] width 1023 height 485
click at [198, 271] on li "E" at bounding box center [182, 274] width 80 height 23
type input "*"
click at [188, 201] on body "This site uses cookies, as explained in our Privacy Policy . If you agree to th…" at bounding box center [511, 242] width 1023 height 485
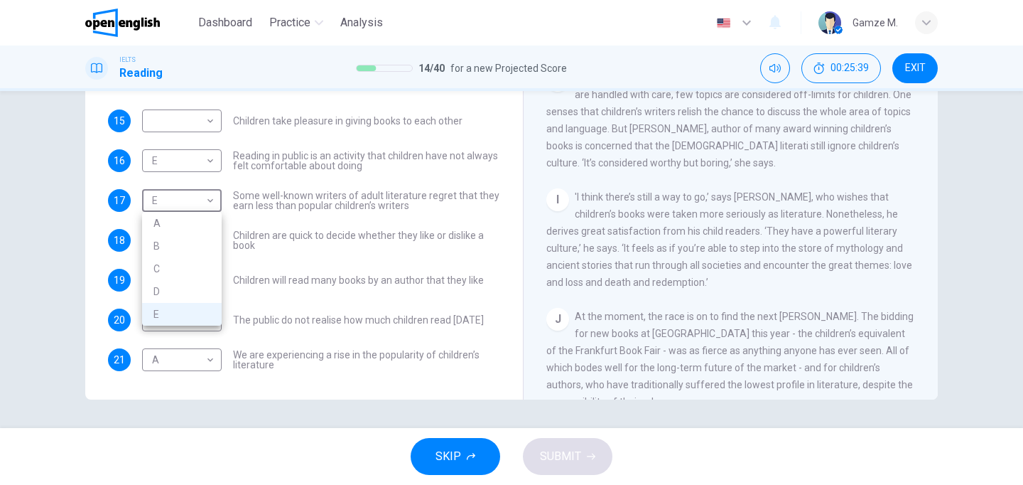
click at [184, 227] on li "A" at bounding box center [182, 223] width 80 height 23
type input "*"
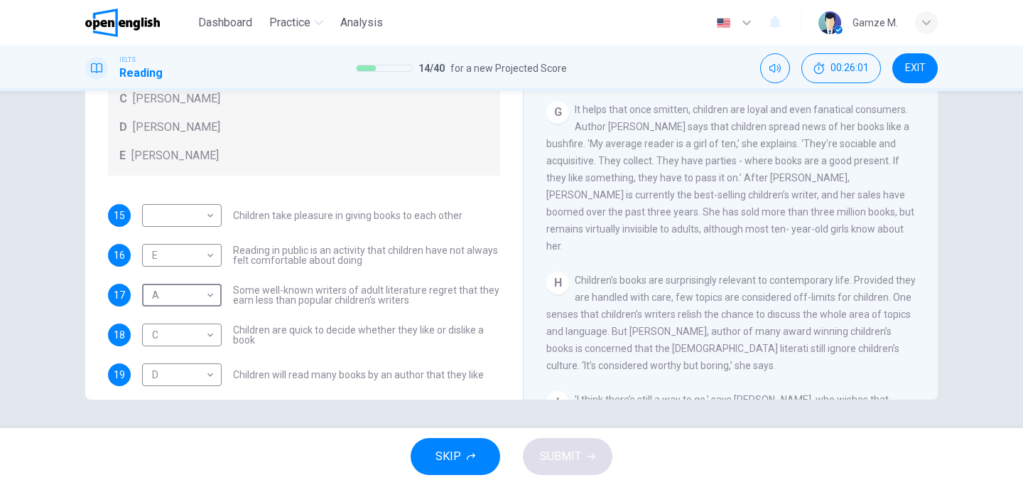
scroll to position [0, 0]
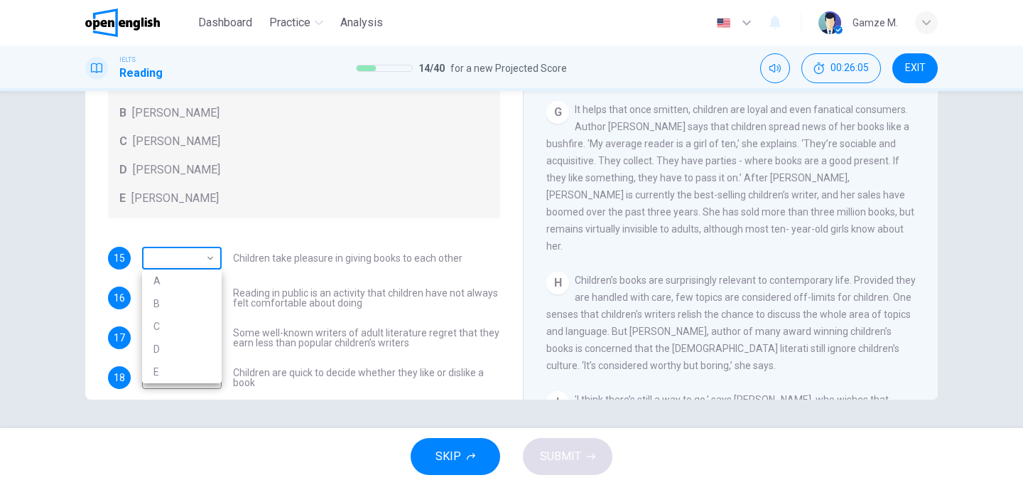
click at [205, 261] on body "This site uses cookies, as explained in our Privacy Policy . If you agree to th…" at bounding box center [511, 242] width 1023 height 485
click at [196, 350] on li "D" at bounding box center [182, 348] width 80 height 23
type input "*"
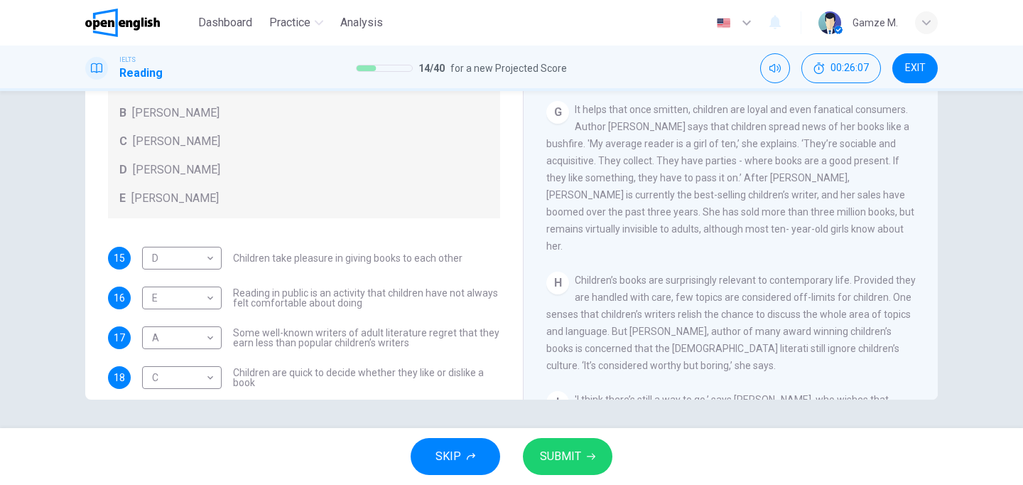
click at [568, 475] on div "SKIP SUBMIT" at bounding box center [511, 456] width 1023 height 57
click at [568, 465] on span "SUBMIT" at bounding box center [560, 456] width 41 height 20
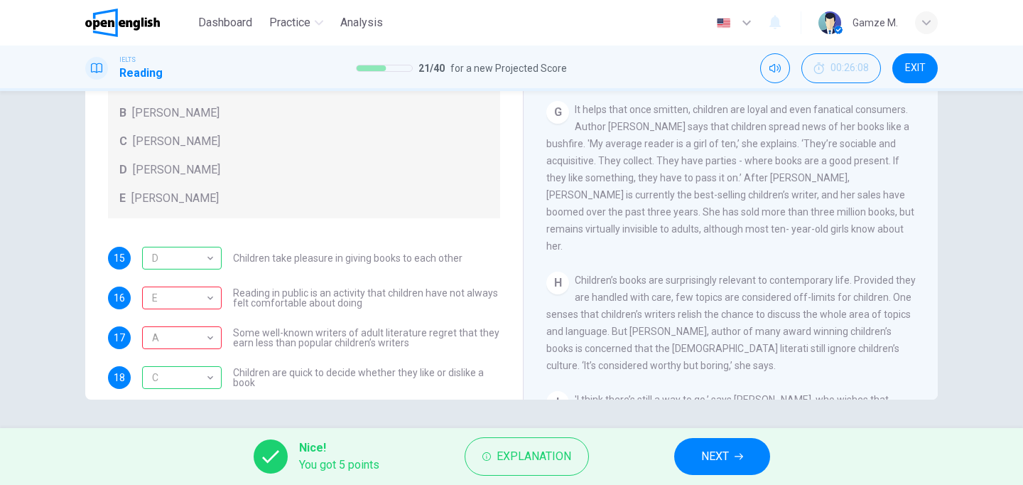
scroll to position [137, 0]
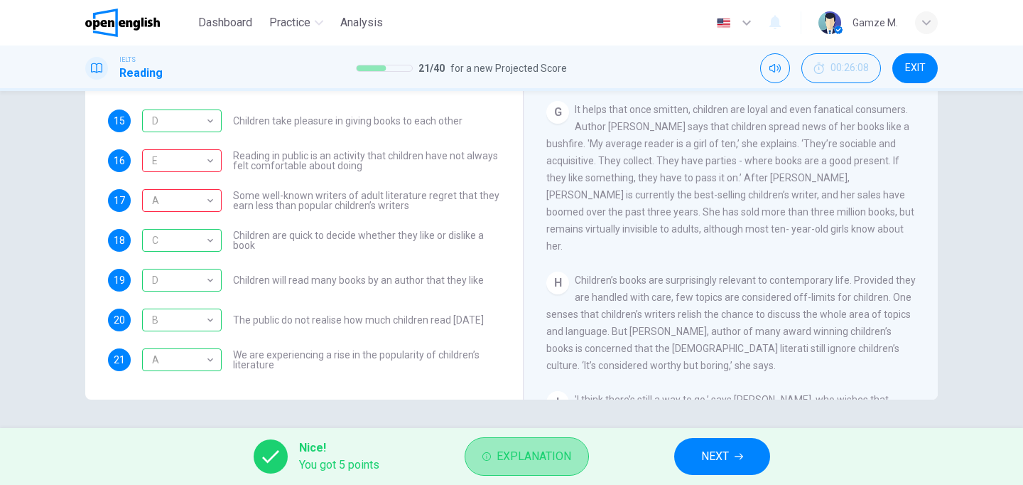
click at [485, 452] on icon "button" at bounding box center [486, 456] width 9 height 9
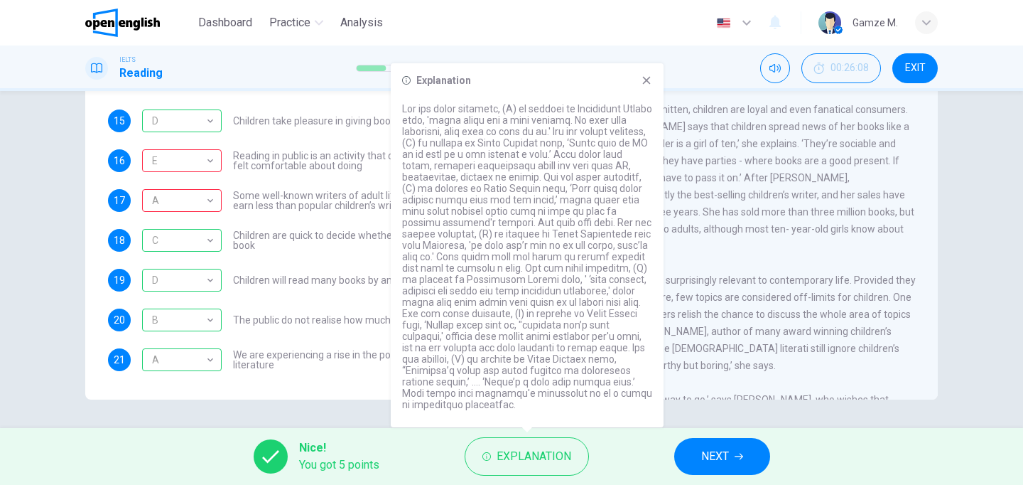
click at [710, 449] on span "NEXT" at bounding box center [715, 456] width 28 height 20
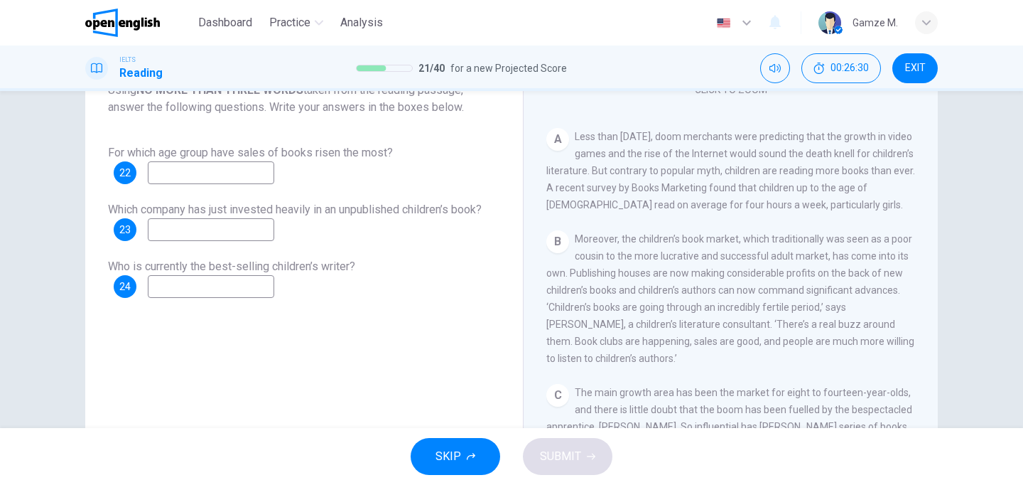
scroll to position [248, 0]
click at [226, 178] on input at bounding box center [211, 172] width 126 height 23
type input "**********"
click at [202, 227] on input at bounding box center [211, 229] width 126 height 23
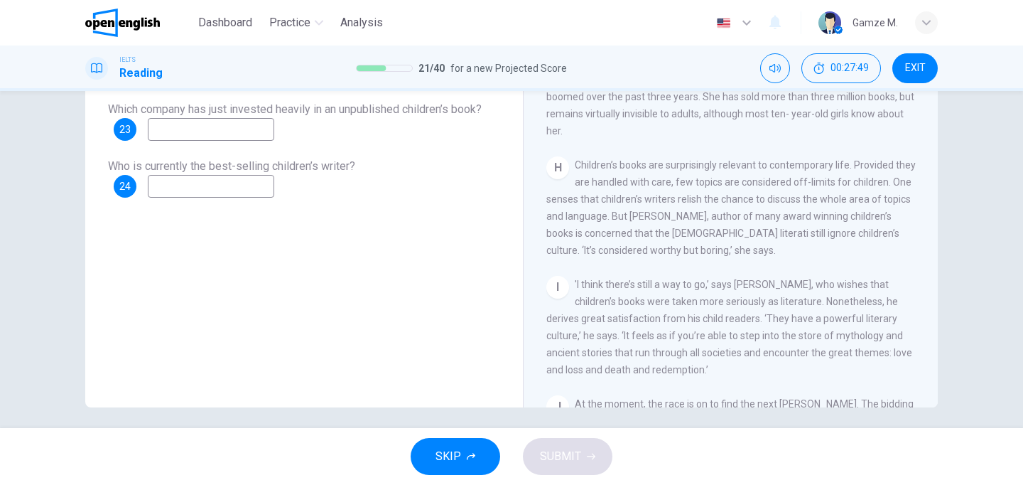
scroll to position [1148, 0]
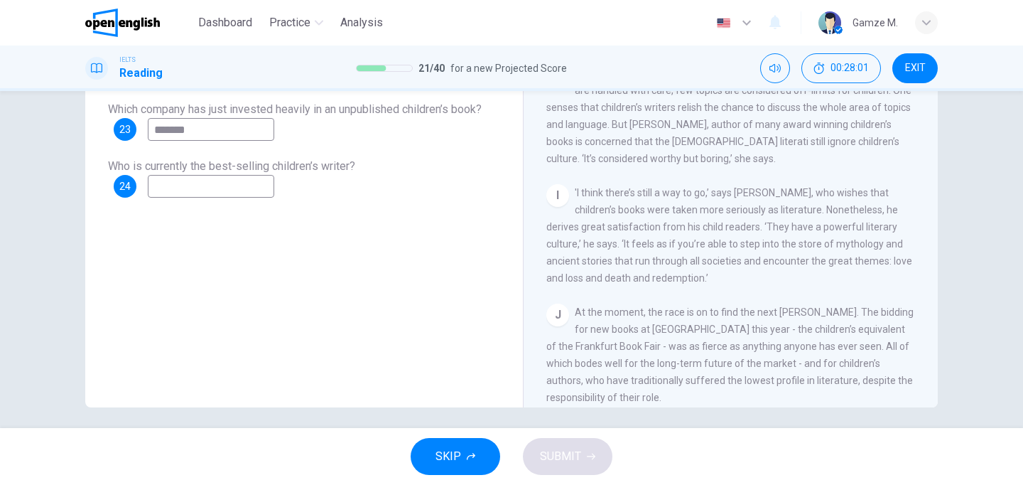
type input "*******"
click at [210, 190] on input at bounding box center [211, 186] width 126 height 23
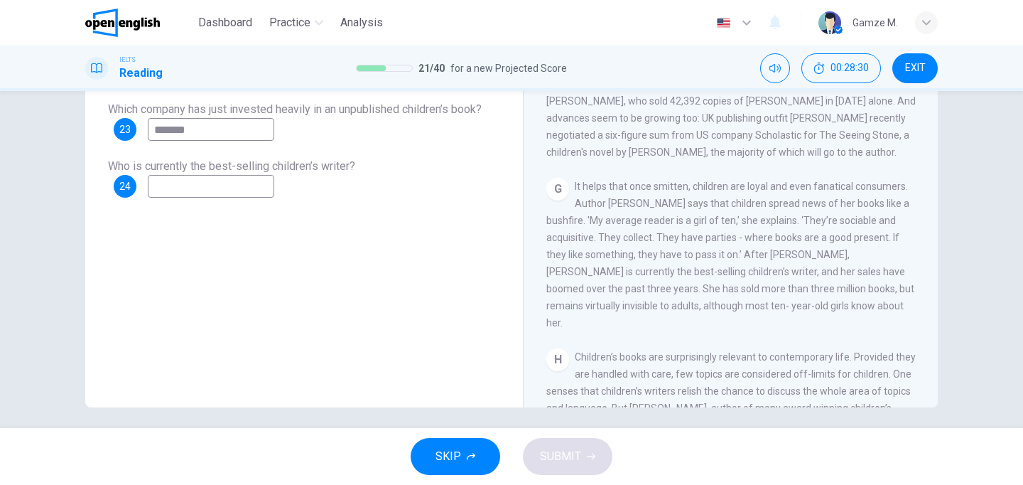
scroll to position [868, 0]
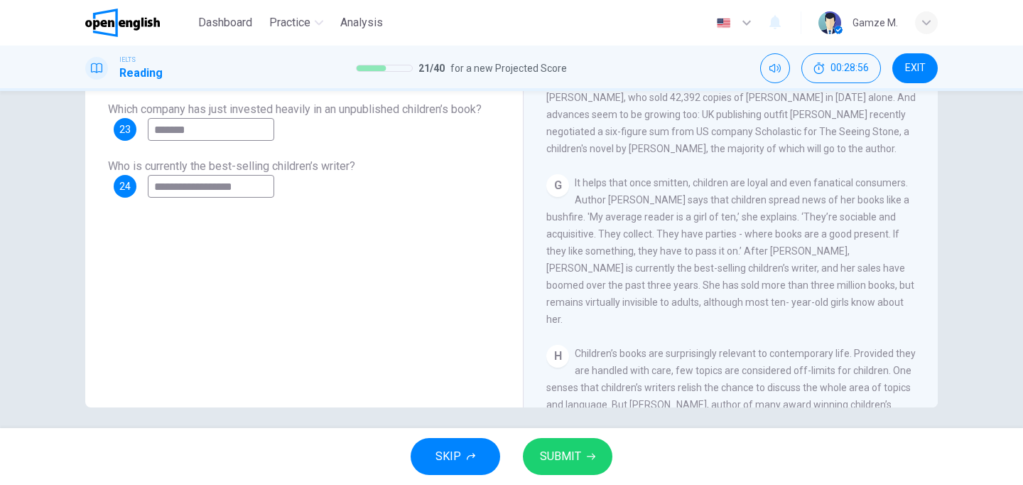
type input "**********"
click at [572, 465] on span "SUBMIT" at bounding box center [560, 456] width 41 height 20
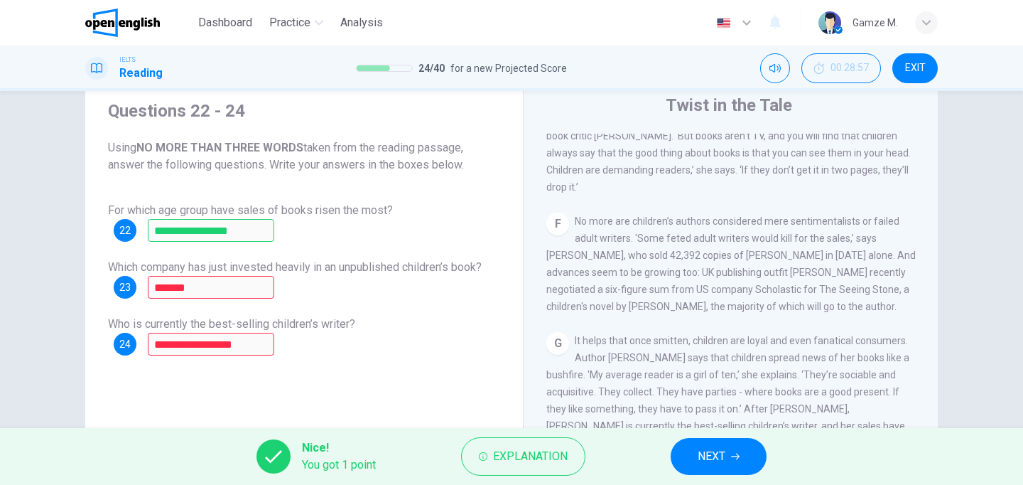
scroll to position [214, 0]
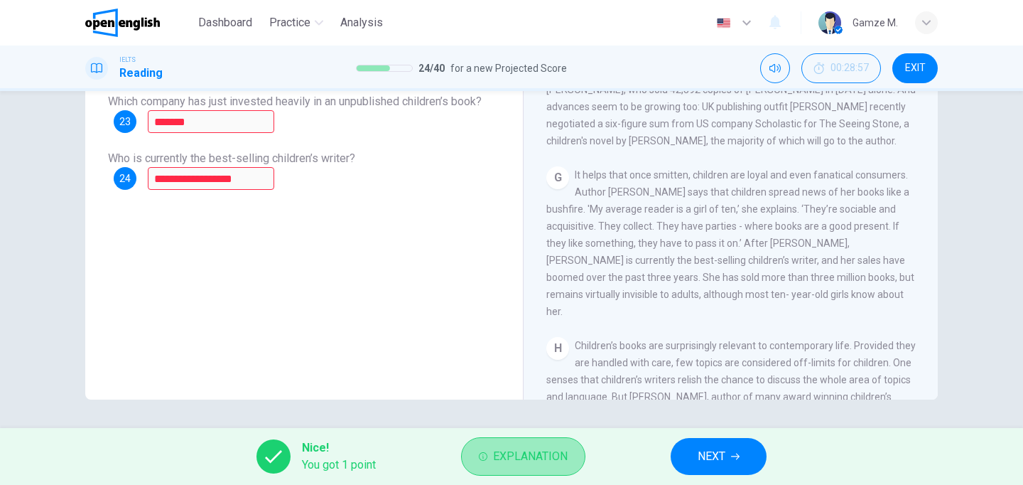
click at [502, 442] on button "Explanation" at bounding box center [523, 456] width 124 height 38
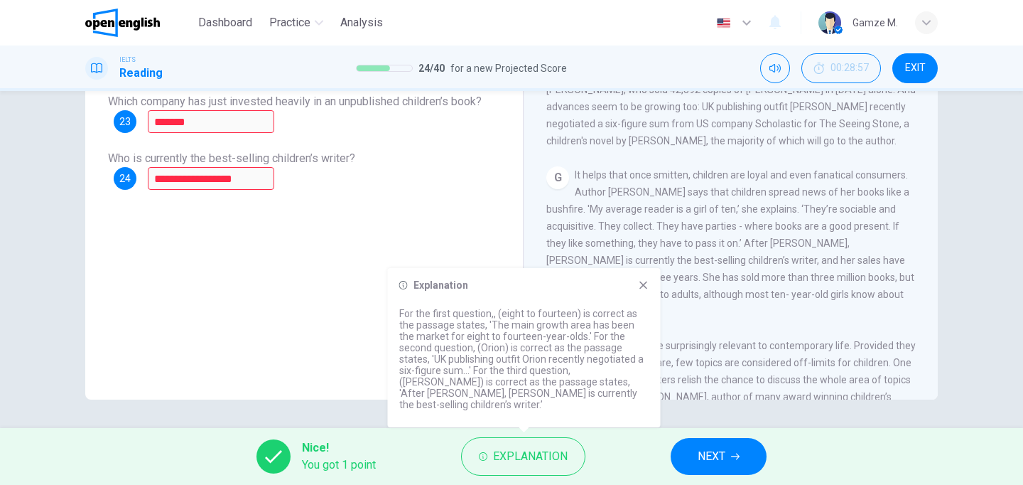
click at [649, 299] on div "Explanation For the first question,, (eight to fourteen) is correct as the pass…" at bounding box center [524, 347] width 273 height 159
click at [644, 291] on icon at bounding box center [643, 284] width 11 height 11
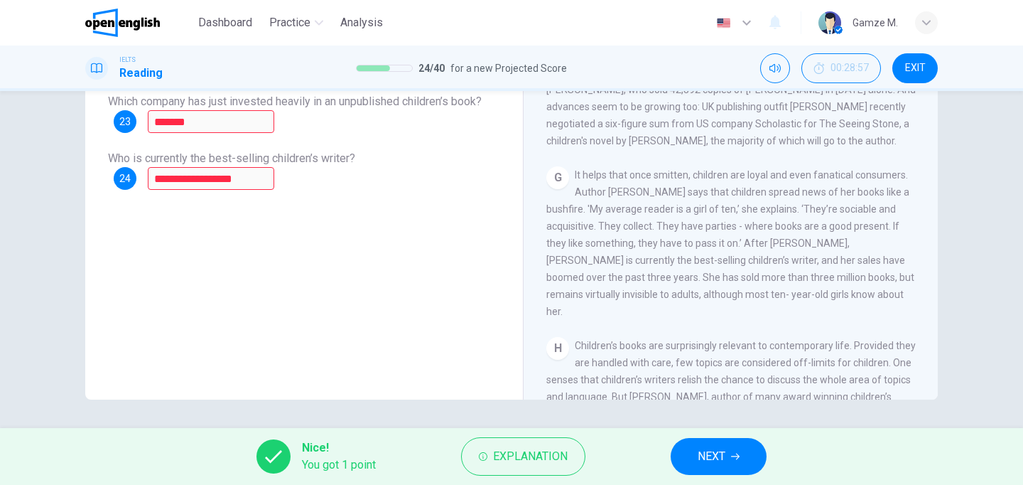
click at [691, 439] on button "NEXT" at bounding box center [719, 456] width 96 height 37
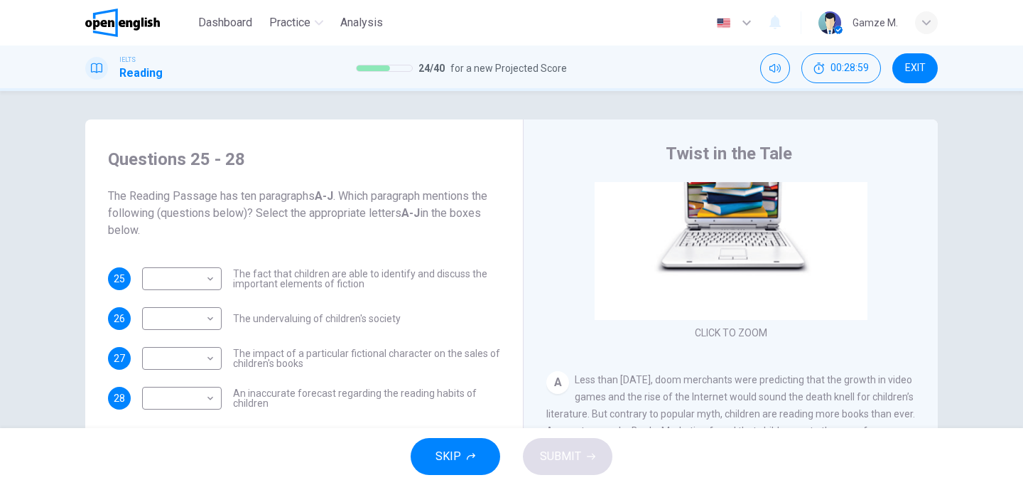
scroll to position [118, 0]
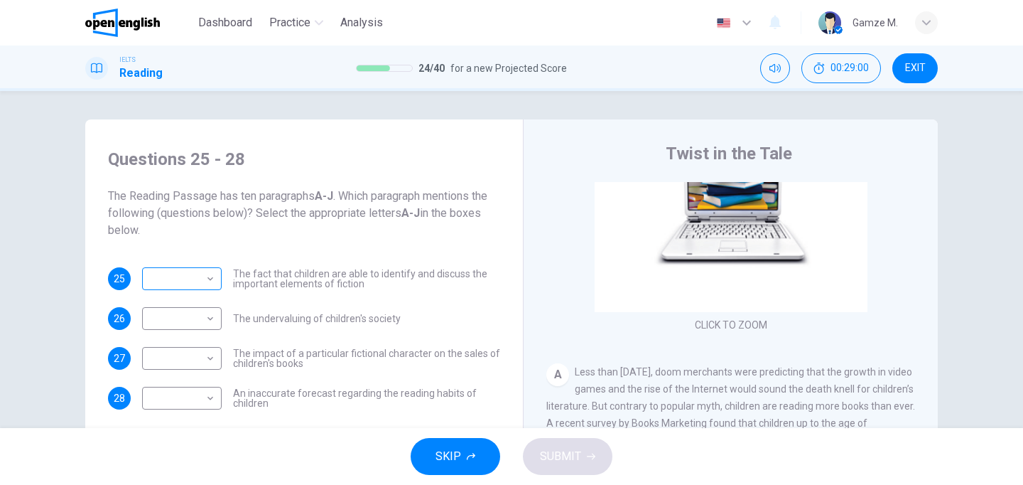
click at [183, 274] on body "This site uses cookies, as explained in our Privacy Policy . If you agree to th…" at bounding box center [511, 242] width 1023 height 485
click at [334, 286] on div at bounding box center [511, 242] width 1023 height 485
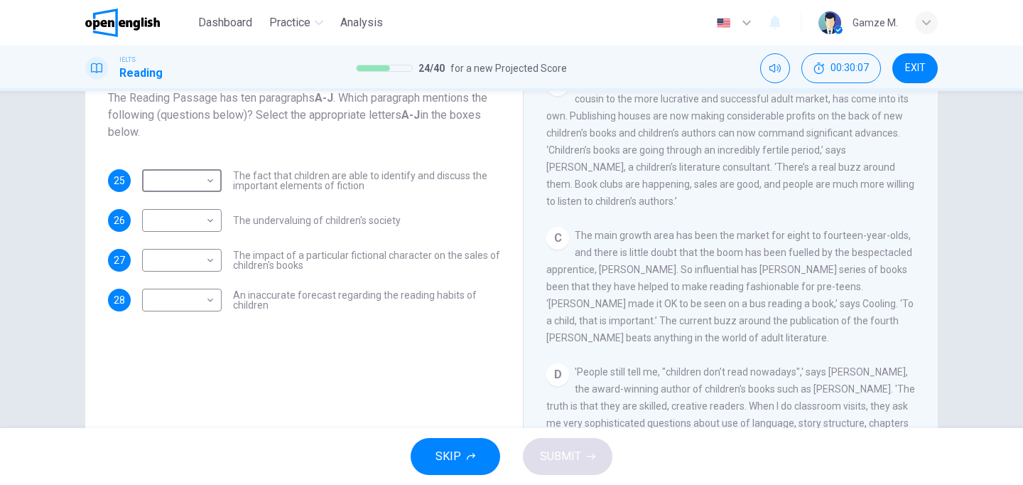
scroll to position [423, 0]
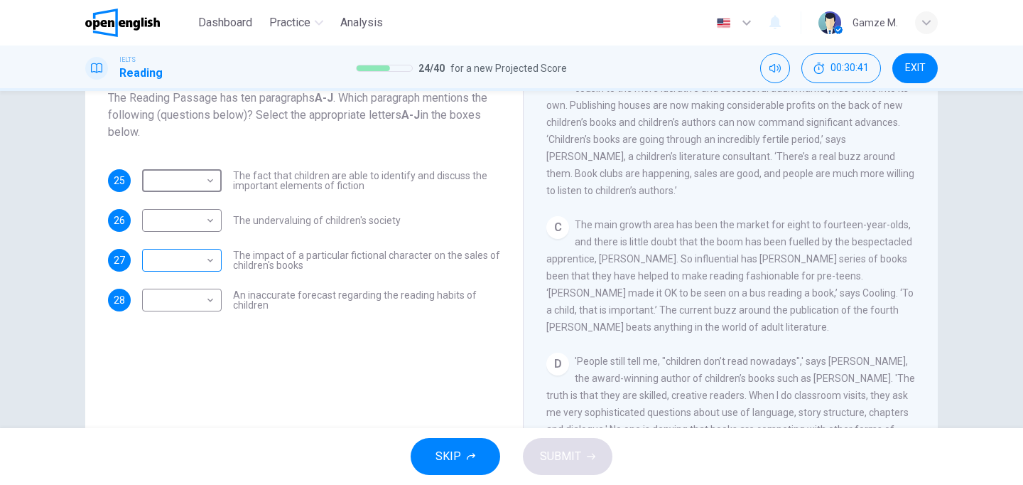
click at [199, 265] on body "This site uses cookies, as explained in our Privacy Policy . If you agree to th…" at bounding box center [511, 242] width 1023 height 485
click at [193, 307] on li "C" at bounding box center [182, 302] width 80 height 23
type input "*"
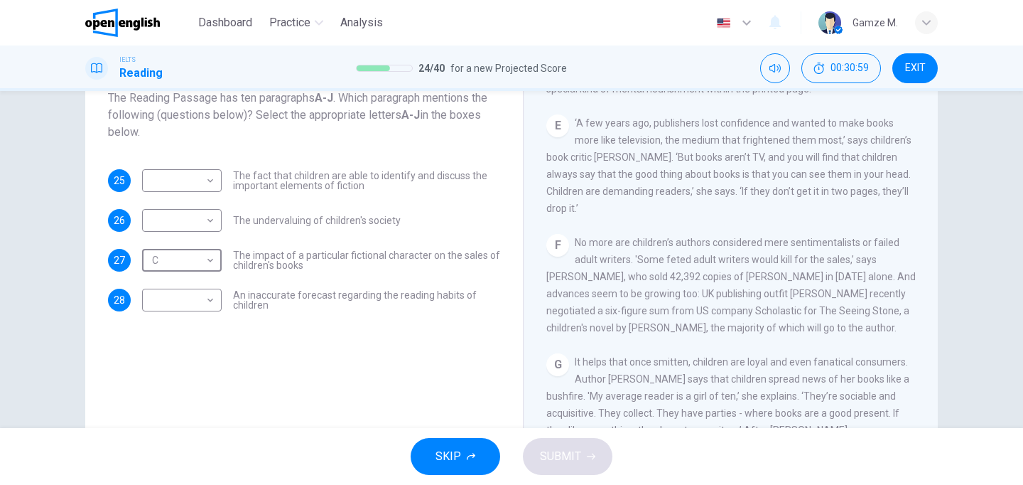
scroll to position [801, 0]
click at [209, 307] on body "This site uses cookies, as explained in our Privacy Policy . If you agree to th…" at bounding box center [511, 242] width 1023 height 485
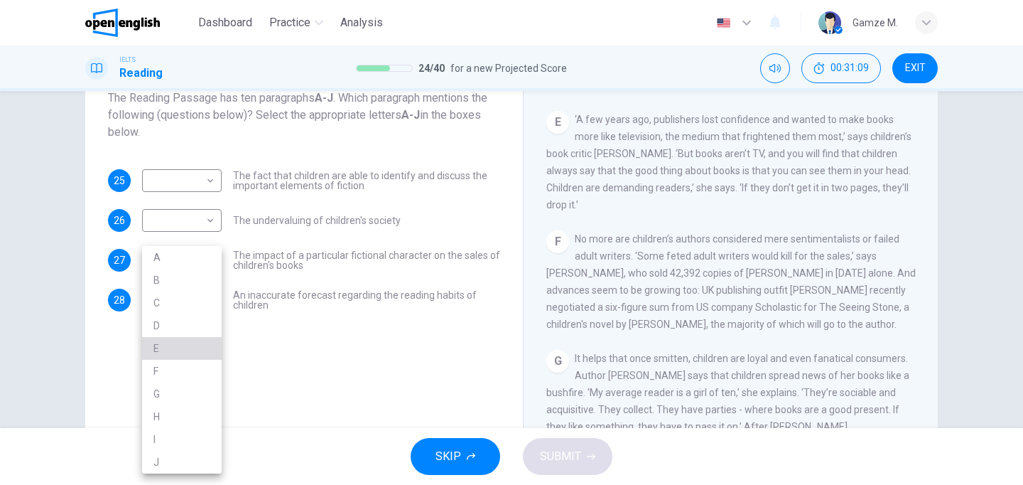
click at [200, 348] on li "E" at bounding box center [182, 348] width 80 height 23
type input "*"
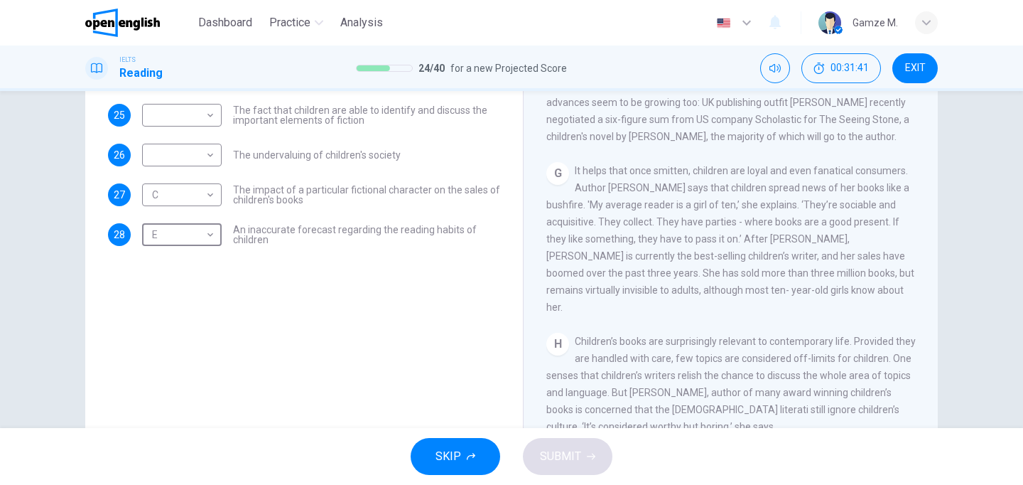
scroll to position [114, 0]
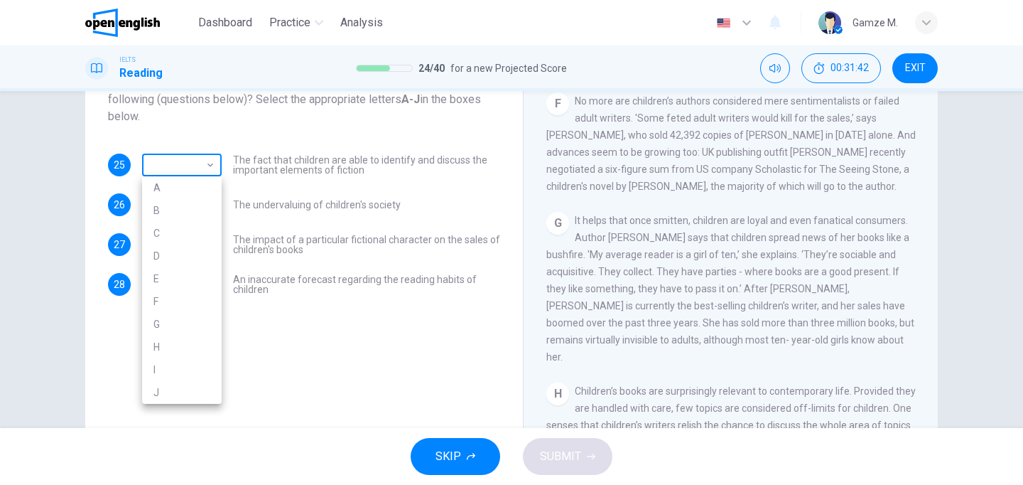
click at [196, 167] on body "This site uses cookies, as explained in our Privacy Policy . If you agree to th…" at bounding box center [511, 242] width 1023 height 485
click at [188, 367] on li "I" at bounding box center [182, 369] width 80 height 23
type input "*"
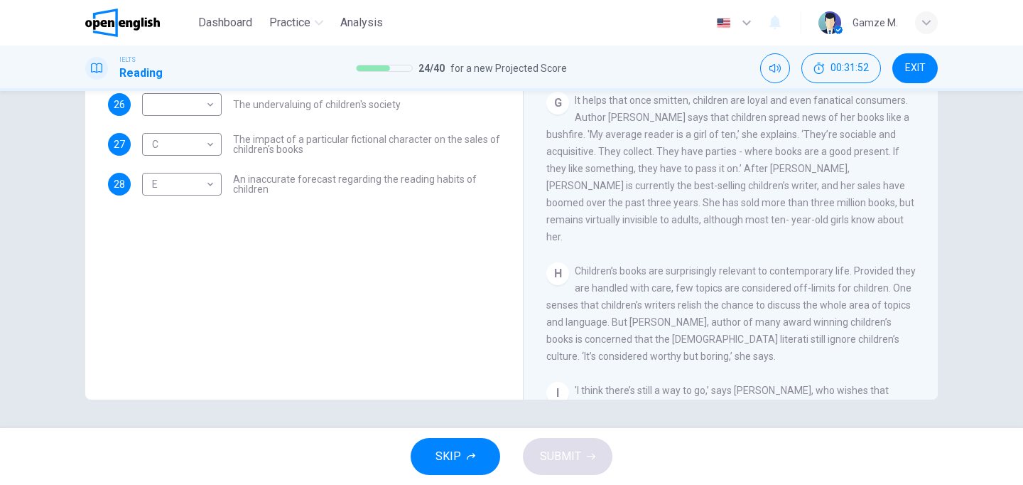
scroll to position [903, 0]
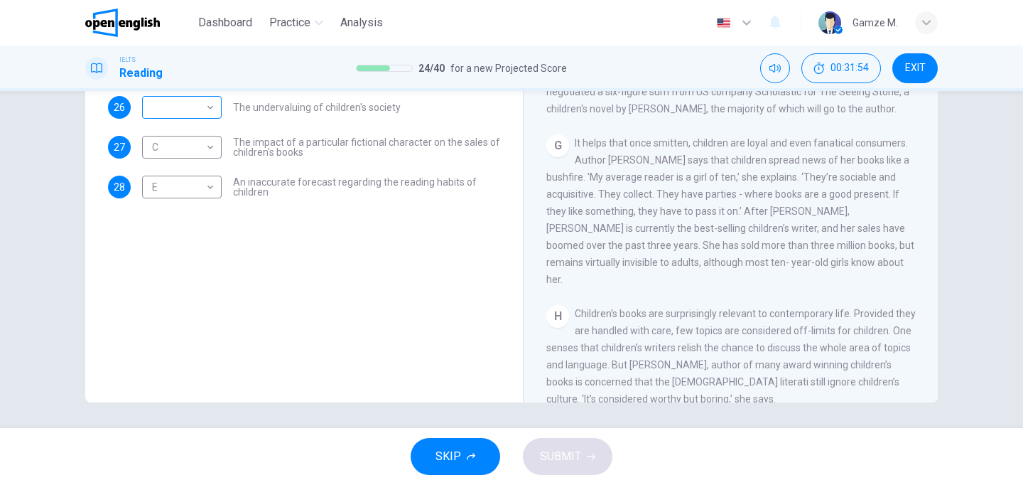
click at [183, 104] on body "This site uses cookies, as explained in our Privacy Policy . If you agree to th…" at bounding box center [511, 242] width 1023 height 485
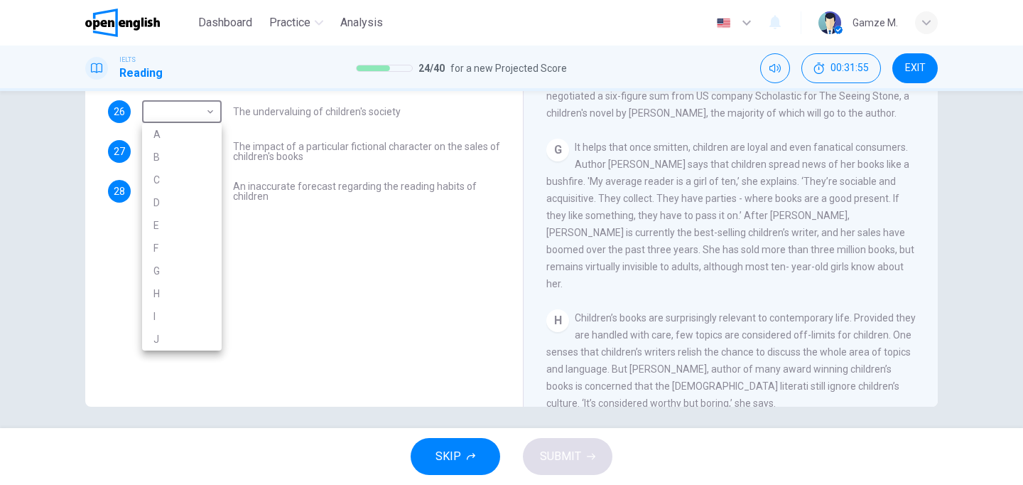
click at [197, 271] on li "G" at bounding box center [182, 270] width 80 height 23
type input "*"
click at [561, 470] on button "SUBMIT" at bounding box center [568, 456] width 90 height 37
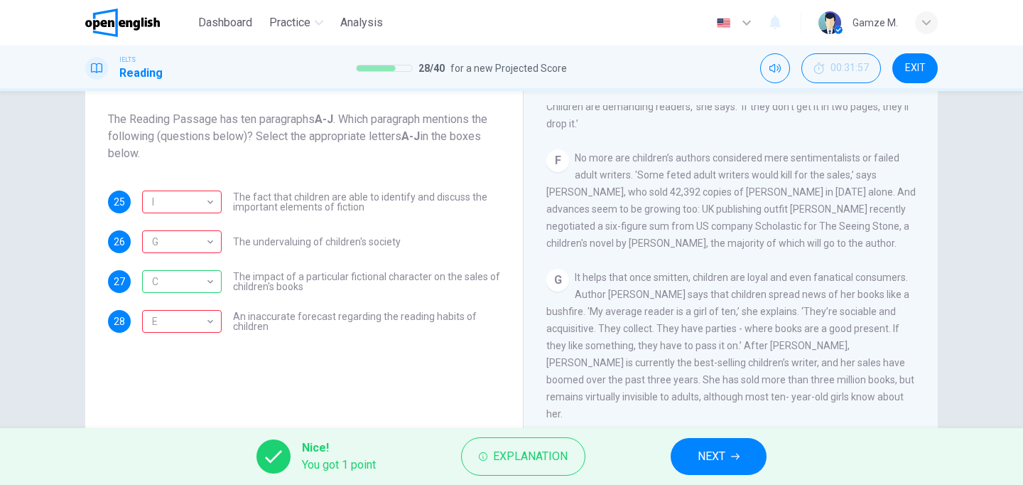
scroll to position [214, 0]
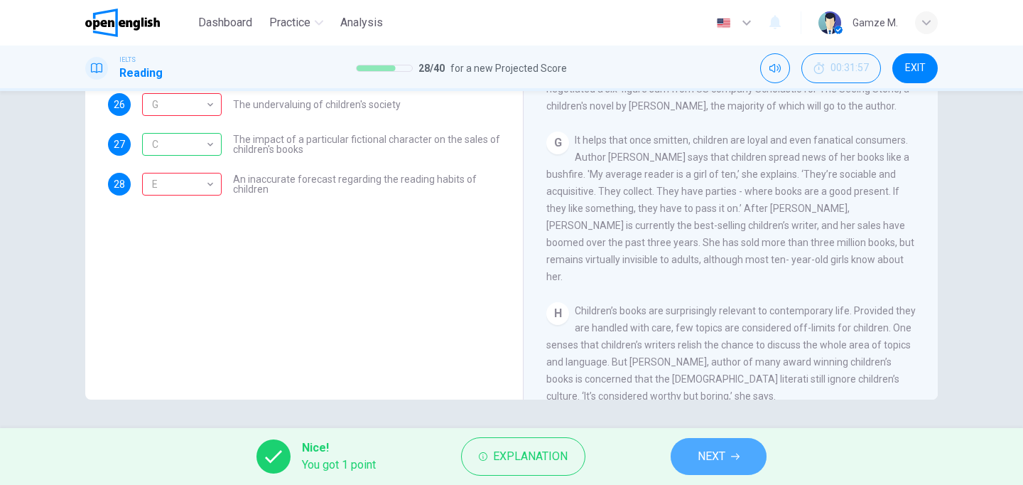
click at [723, 465] on span "NEXT" at bounding box center [712, 456] width 28 height 20
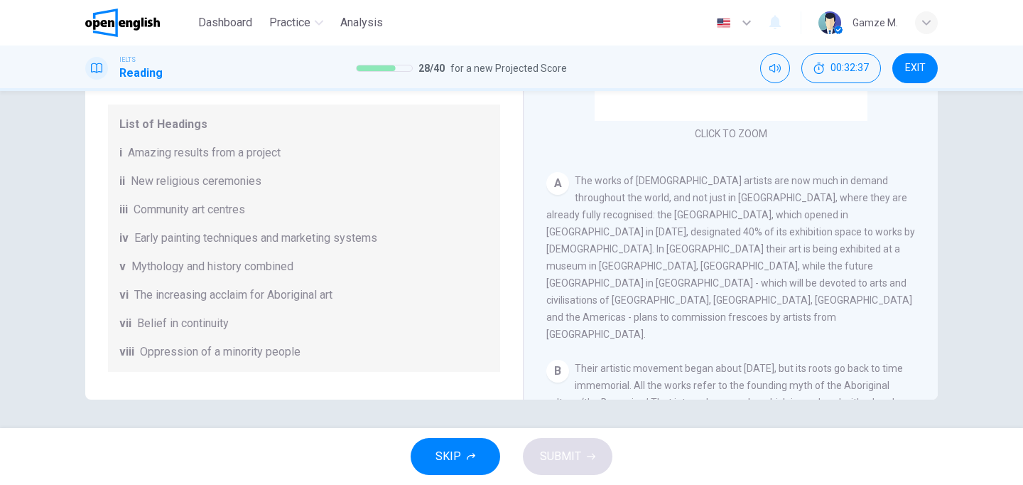
scroll to position [1, 0]
drag, startPoint x: 117, startPoint y: 293, endPoint x: 127, endPoint y: 294, distance: 10.0
click at [127, 294] on div "List of Headings i Amazing results from a project ii New religious ceremonies i…" at bounding box center [304, 237] width 392 height 267
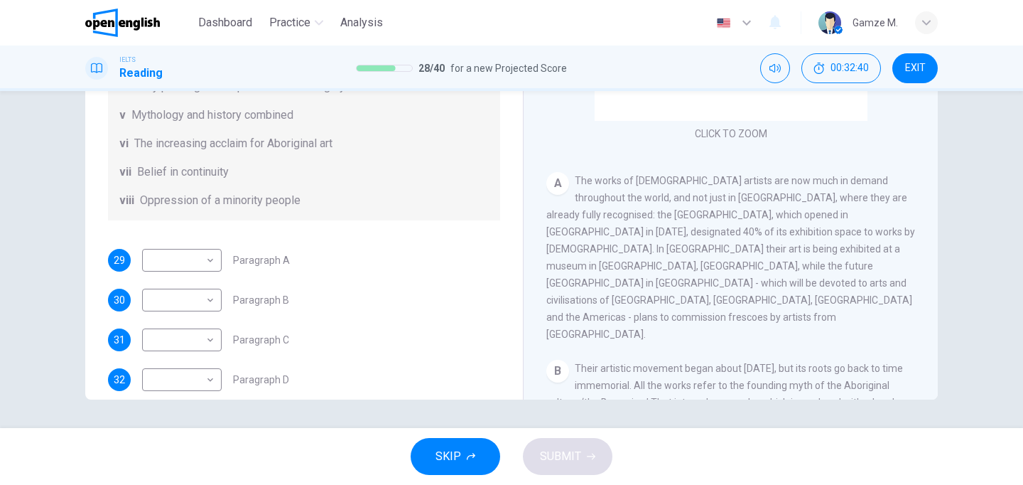
scroll to position [168, 0]
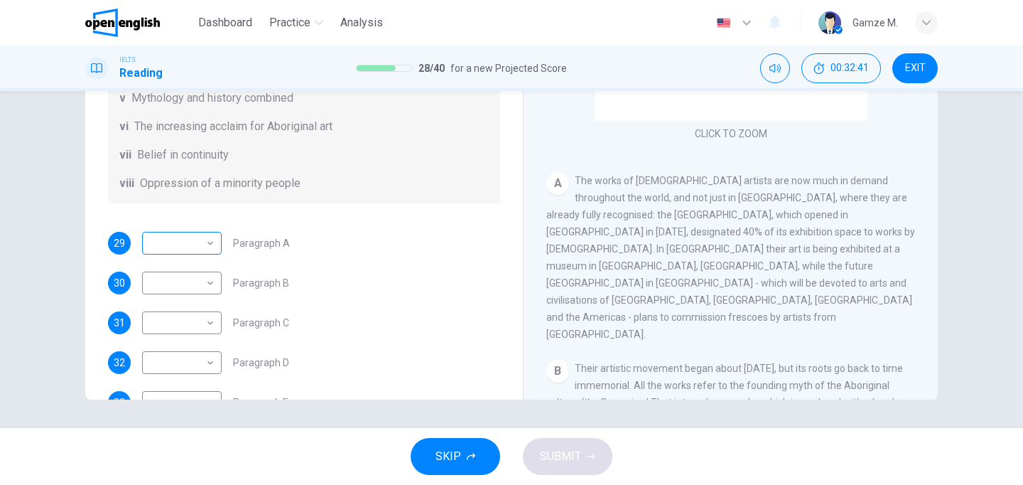
click at [168, 257] on body "This site uses cookies, as explained in our Privacy Policy . If you agree to th…" at bounding box center [511, 242] width 1023 height 485
click at [159, 376] on li "vi" at bounding box center [182, 379] width 80 height 23
type input "**"
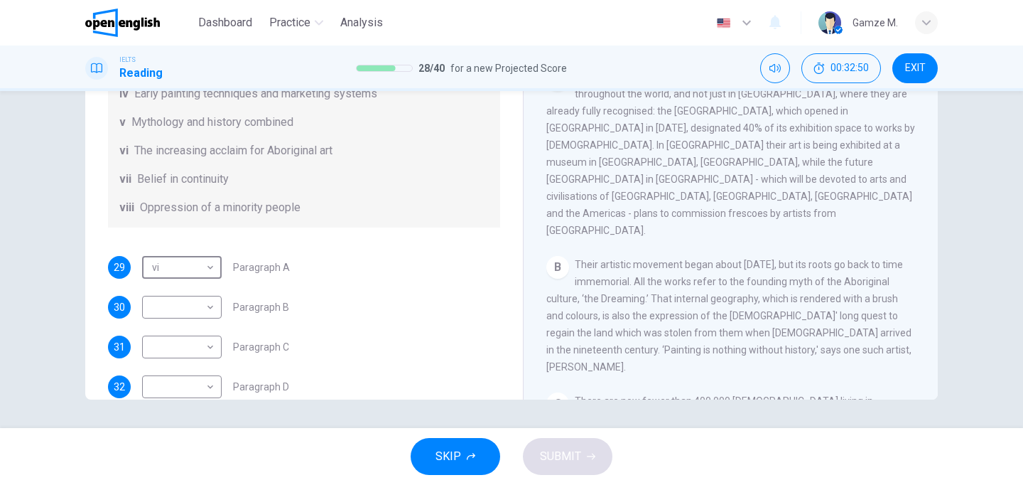
scroll to position [189, 0]
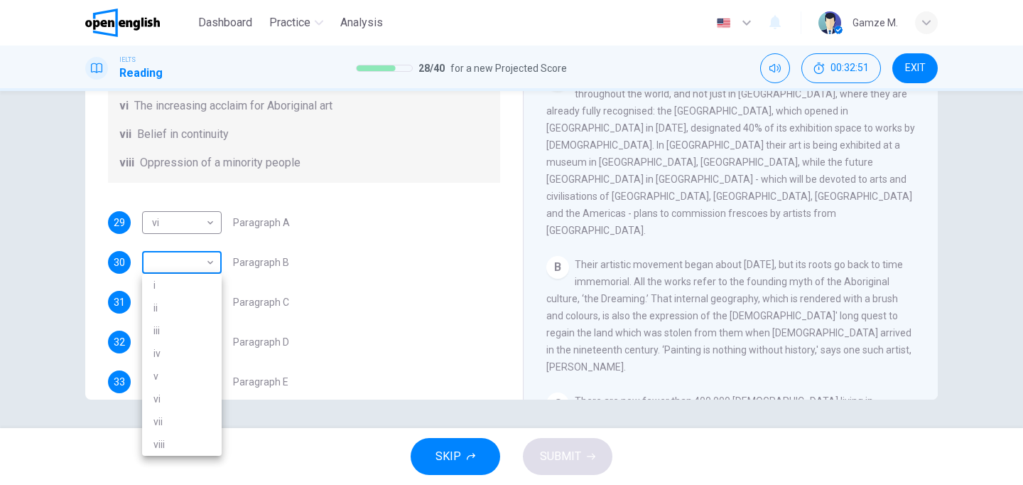
click at [182, 266] on body "This site uses cookies, as explained in our Privacy Policy . If you agree to th…" at bounding box center [511, 242] width 1023 height 485
click at [184, 379] on li "v" at bounding box center [182, 375] width 80 height 23
type input "*"
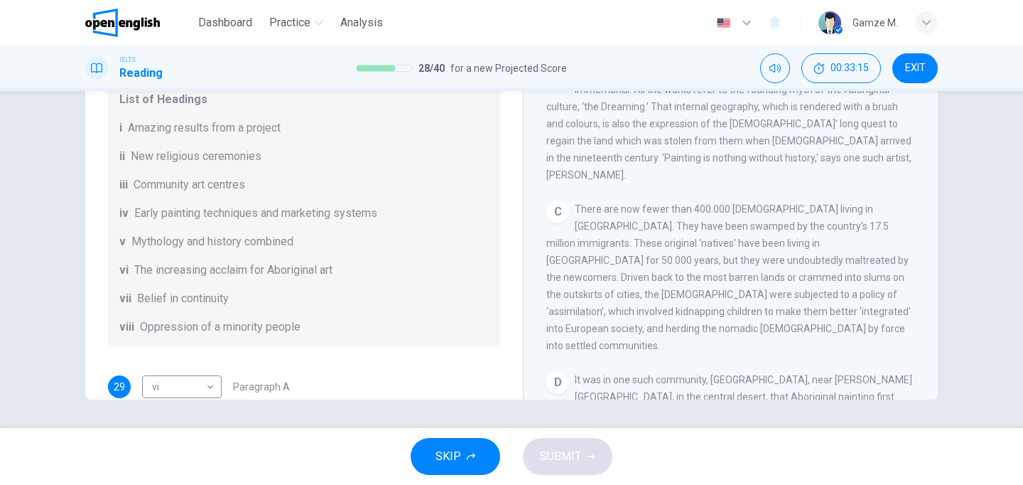
scroll to position [366, 0]
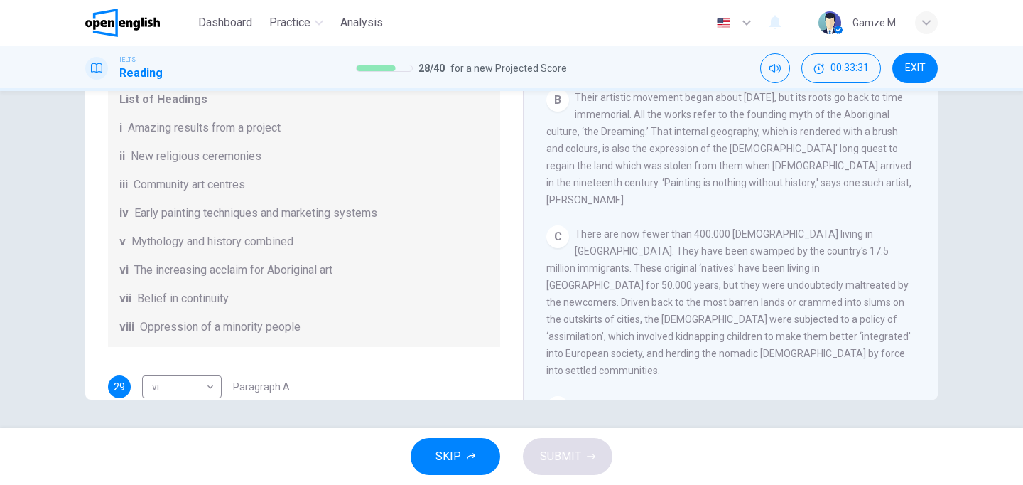
drag, startPoint x: 742, startPoint y: 224, endPoint x: 764, endPoint y: 256, distance: 38.8
click at [766, 258] on span "There are now fewer than 400.000 Aborigines living in Australia. They have been…" at bounding box center [728, 302] width 364 height 148
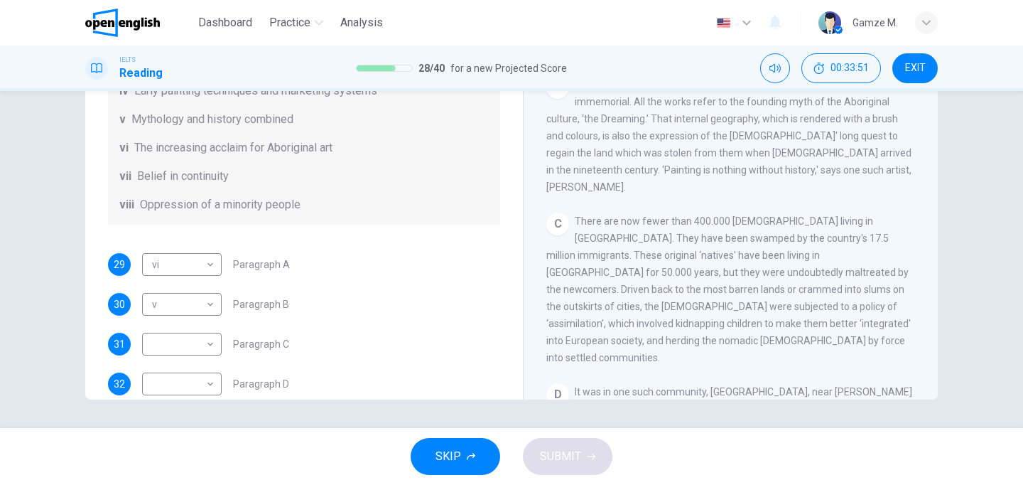
scroll to position [207, 0]
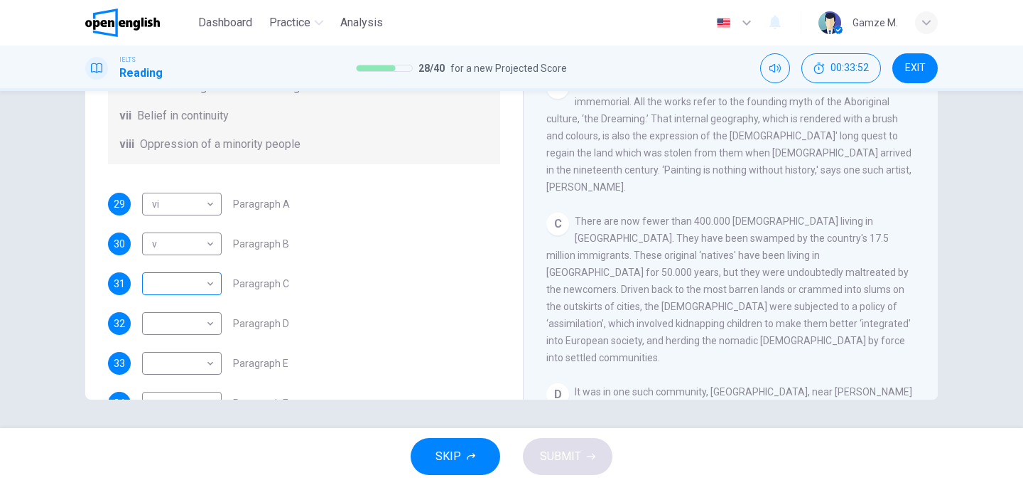
click at [210, 285] on body "This site uses cookies, as explained in our Privacy Policy . If you agree to th…" at bounding box center [511, 242] width 1023 height 485
click at [186, 460] on li "viii" at bounding box center [182, 461] width 80 height 23
type input "****"
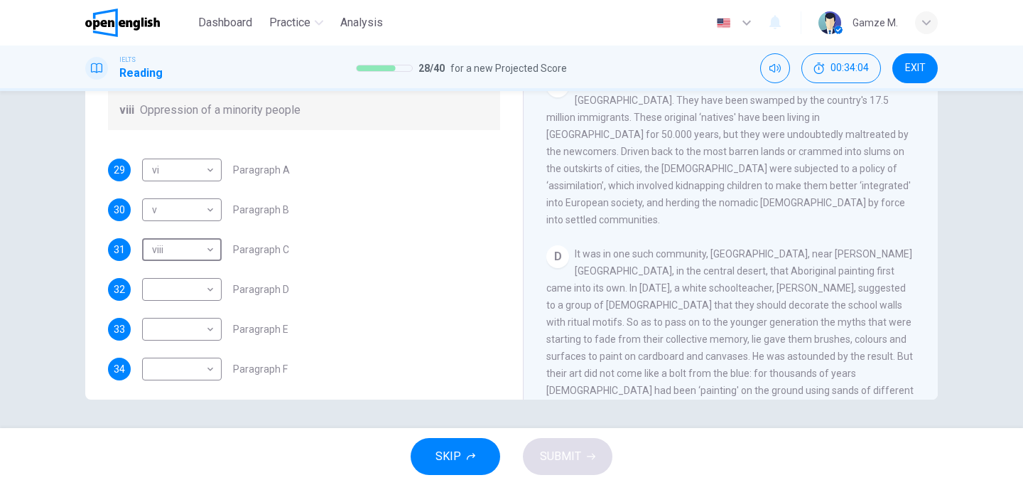
scroll to position [244, 0]
click at [205, 286] on body "This site uses cookies, as explained in our Privacy Policy . If you agree to th…" at bounding box center [511, 242] width 1023 height 485
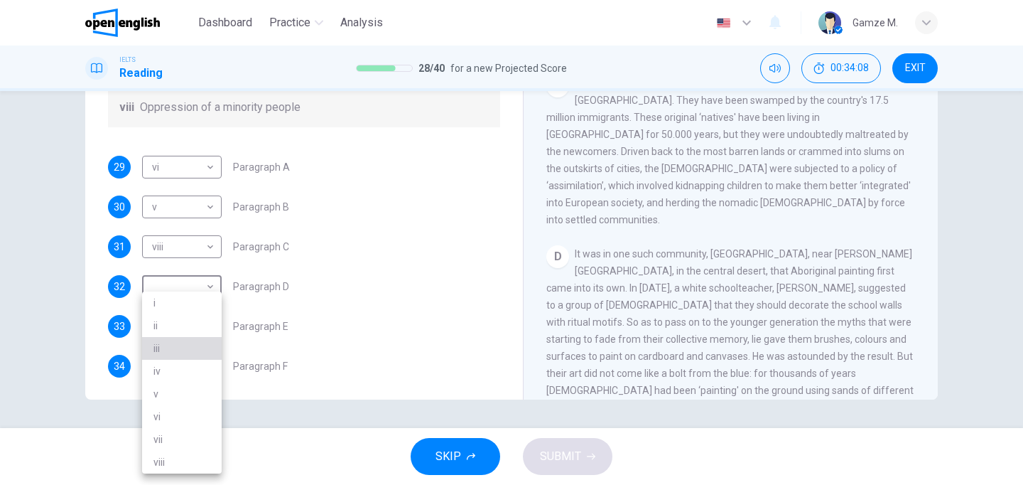
click at [188, 355] on li "iii" at bounding box center [182, 348] width 80 height 23
type input "***"
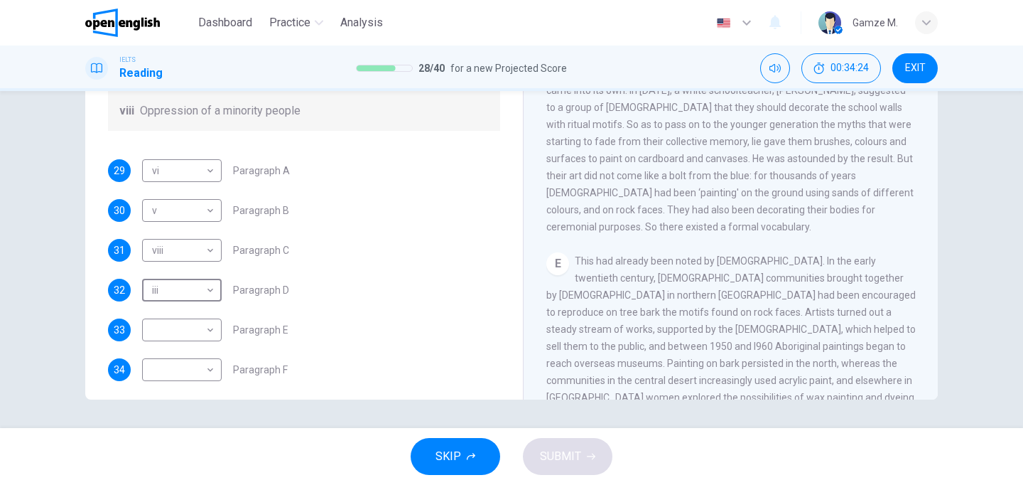
scroll to position [251, 0]
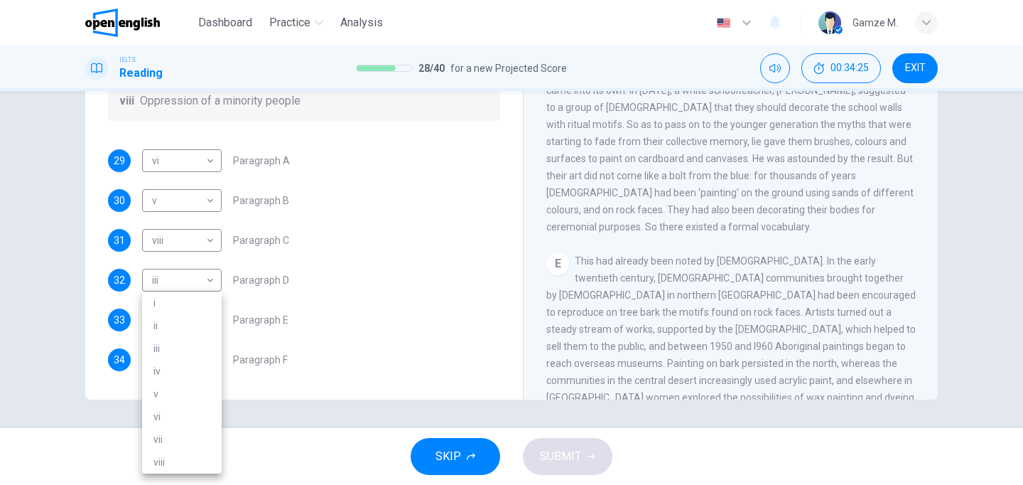
click at [200, 318] on body "This site uses cookies, as explained in our Privacy Policy . If you agree to th…" at bounding box center [511, 242] width 1023 height 485
click at [179, 367] on li "iv" at bounding box center [182, 371] width 80 height 23
type input "**"
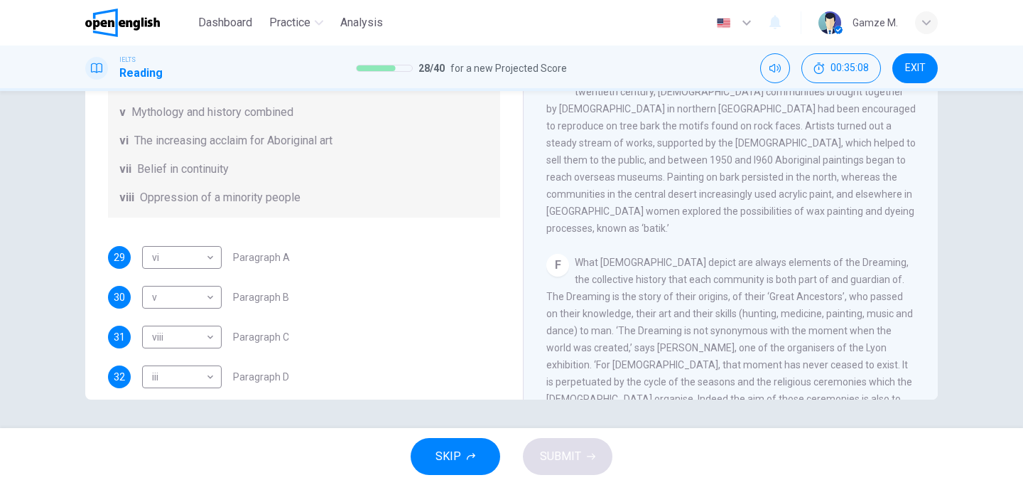
scroll to position [229, 0]
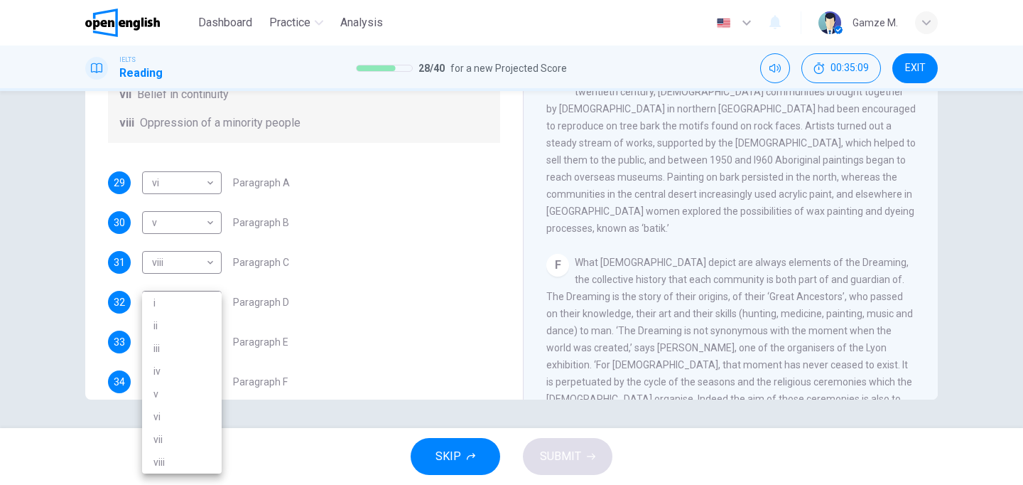
click at [195, 380] on body "This site uses cookies, as explained in our Privacy Policy . If you agree to th…" at bounding box center [511, 242] width 1023 height 485
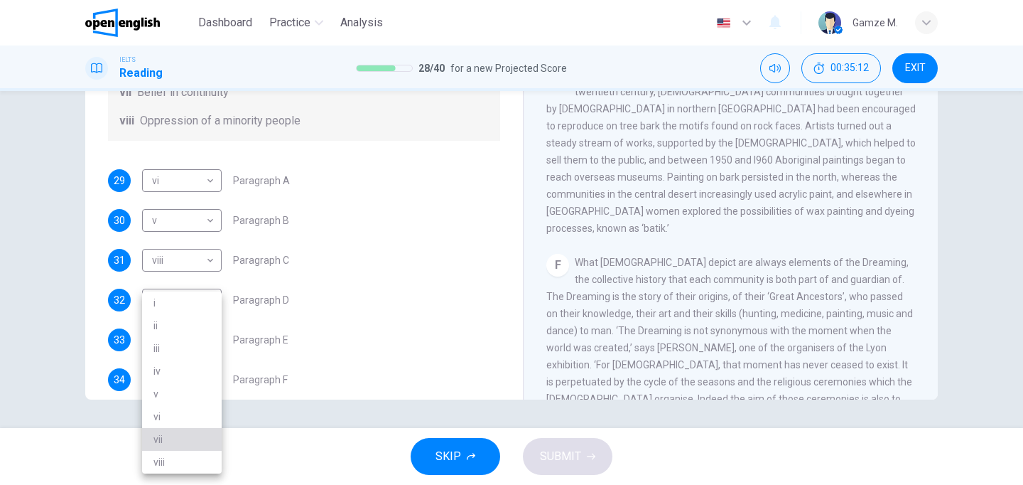
click at [188, 440] on li "vii" at bounding box center [182, 439] width 80 height 23
type input "***"
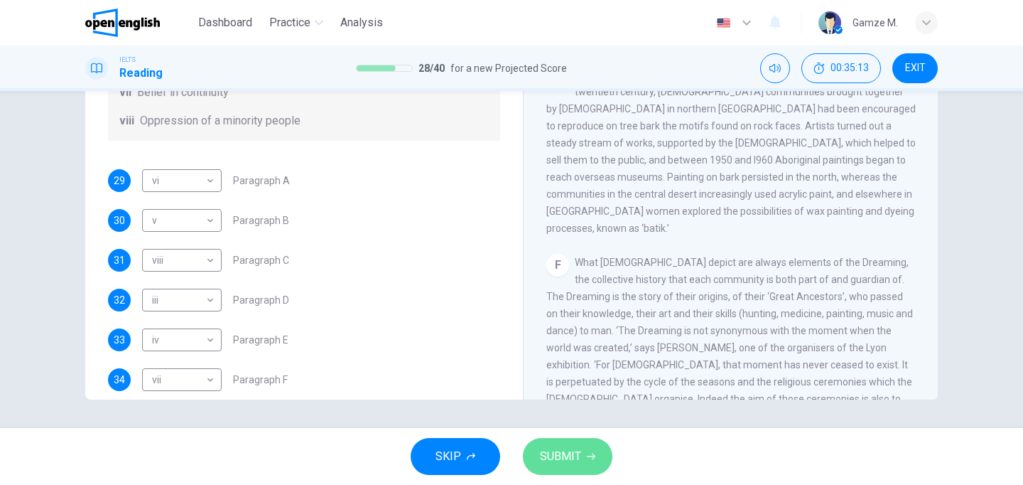
click at [561, 468] on button "SUBMIT" at bounding box center [568, 456] width 90 height 37
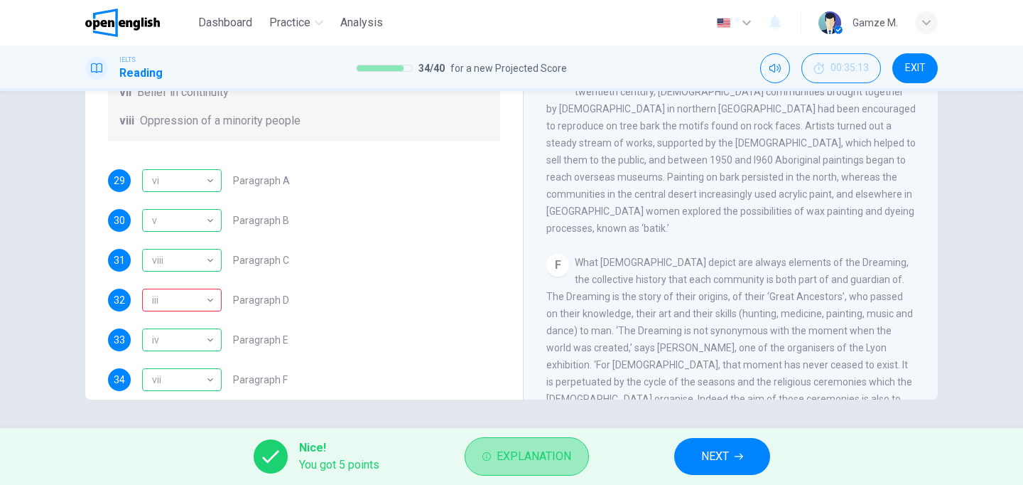
click at [530, 441] on button "Explanation" at bounding box center [527, 456] width 124 height 38
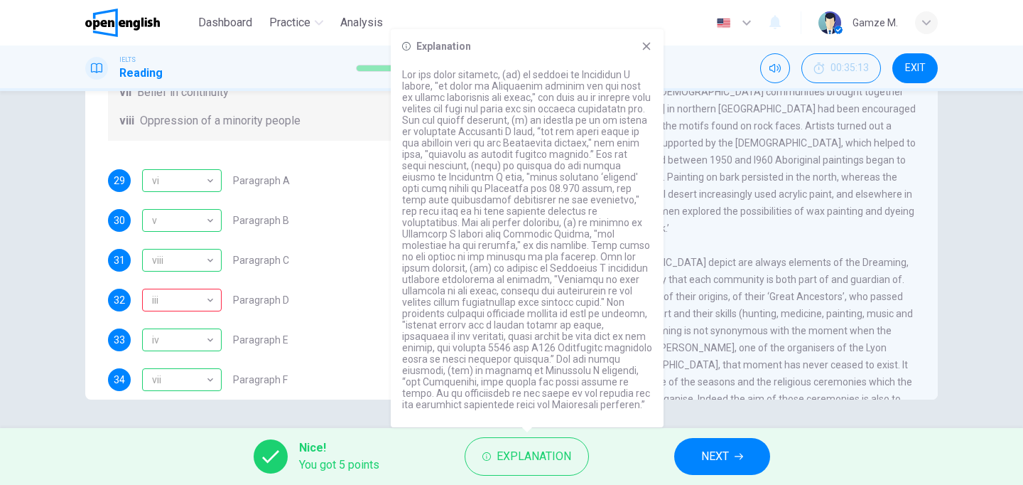
click at [332, 261] on div "31 viii **** ​ Paragraph C" at bounding box center [304, 260] width 392 height 23
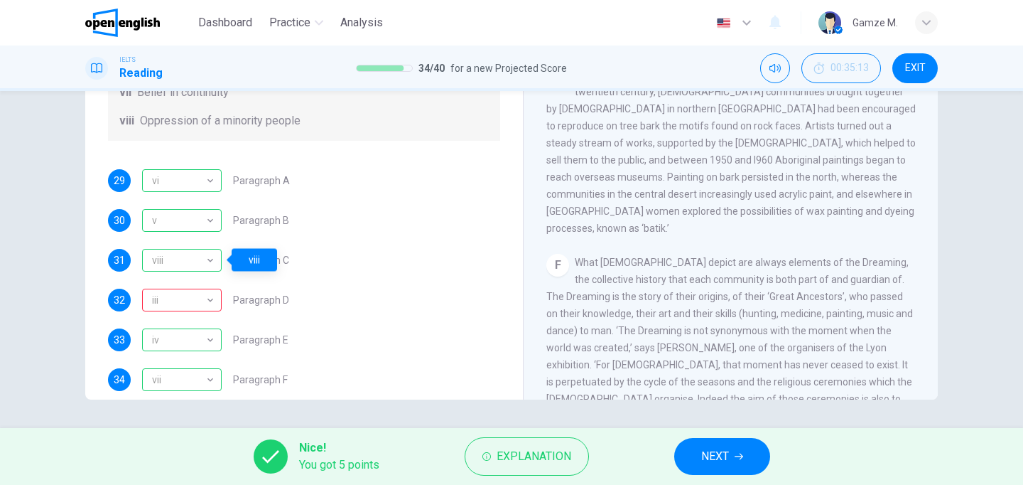
click at [374, 346] on div "33 iv ** ​ Paragraph E" at bounding box center [304, 339] width 392 height 23
click at [23, 298] on div "Questions 29 - 34 The Reading Passage has eight paragraphs A-H . Choose the mos…" at bounding box center [511, 259] width 1023 height 337
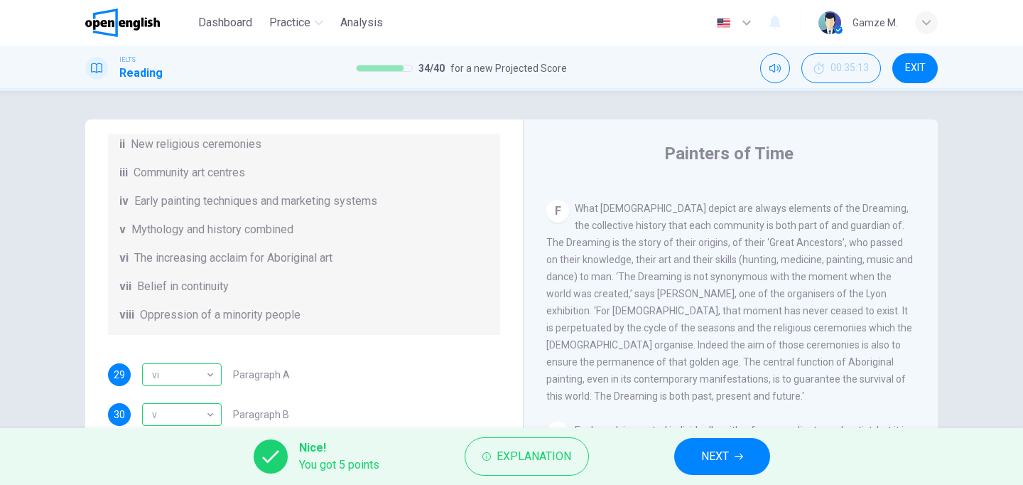
scroll to position [1265, 0]
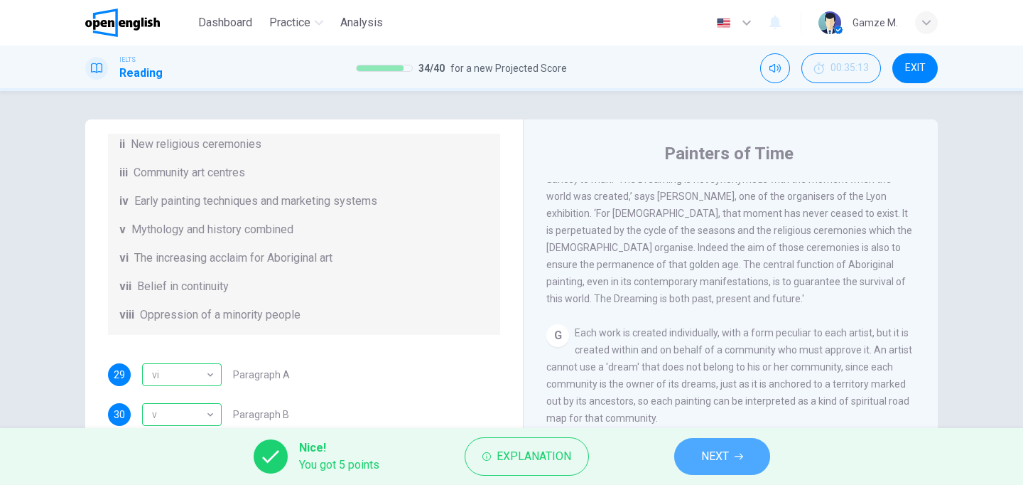
click at [721, 454] on span "NEXT" at bounding box center [715, 456] width 28 height 20
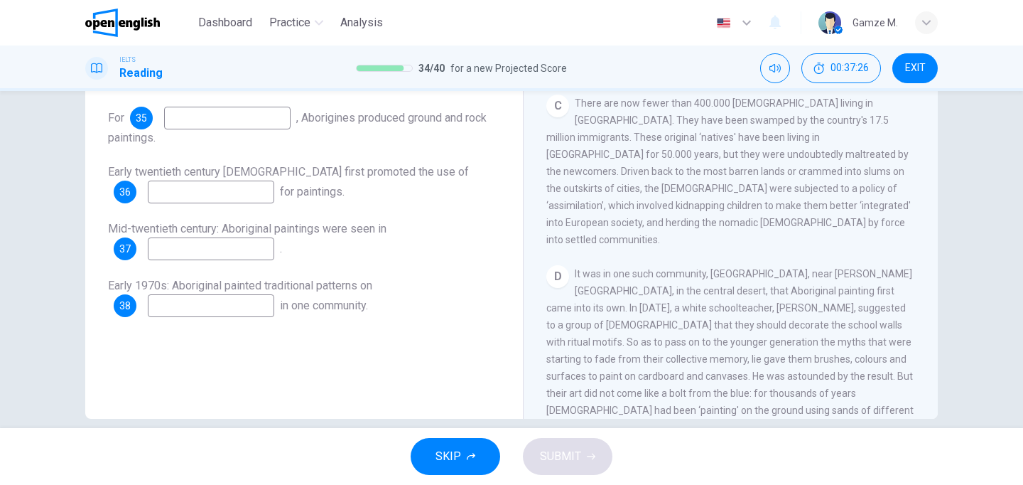
scroll to position [519, 0]
click at [233, 119] on input at bounding box center [227, 118] width 126 height 23
type input "**********"
click at [197, 187] on input at bounding box center [211, 191] width 126 height 23
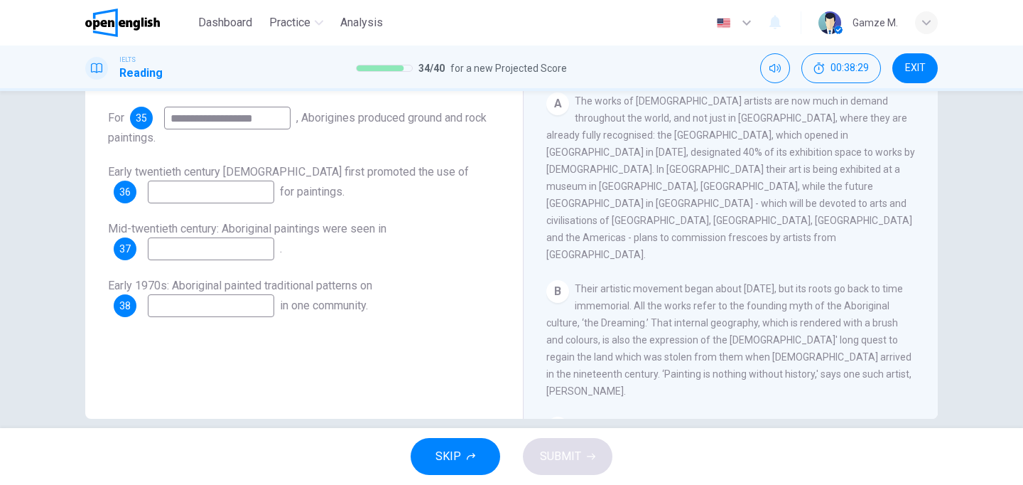
scroll to position [196, 0]
drag, startPoint x: 766, startPoint y: 307, endPoint x: 813, endPoint y: 333, distance: 53.8
click at [814, 335] on span "Their artistic movement began about 30 years ago, but its roots go back to time…" at bounding box center [728, 338] width 365 height 114
drag, startPoint x: 748, startPoint y: 325, endPoint x: 783, endPoint y: 341, distance: 38.2
click at [783, 341] on div "CLICK TO ZOOM Click to Zoom A The works of Aboriginal artists are now much in d…" at bounding box center [740, 202] width 388 height 431
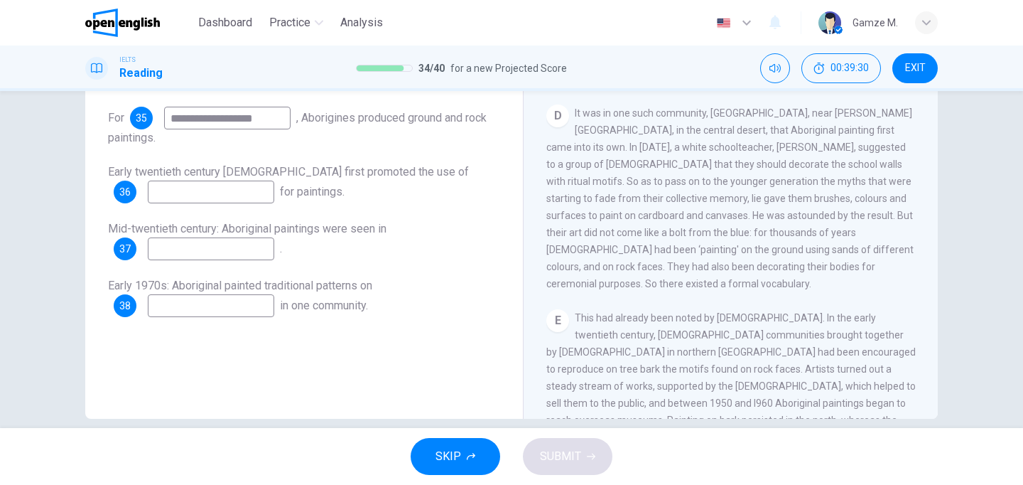
scroll to position [674, 0]
click at [232, 193] on input at bounding box center [211, 191] width 126 height 23
type input "**********"
click at [242, 257] on input at bounding box center [211, 248] width 126 height 23
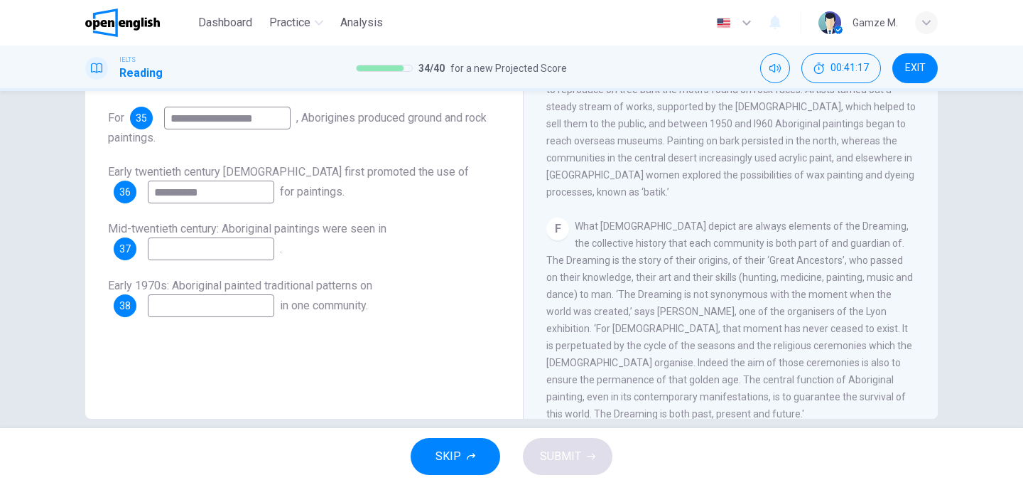
scroll to position [960, 0]
type input "****"
click at [242, 312] on input at bounding box center [211, 305] width 126 height 23
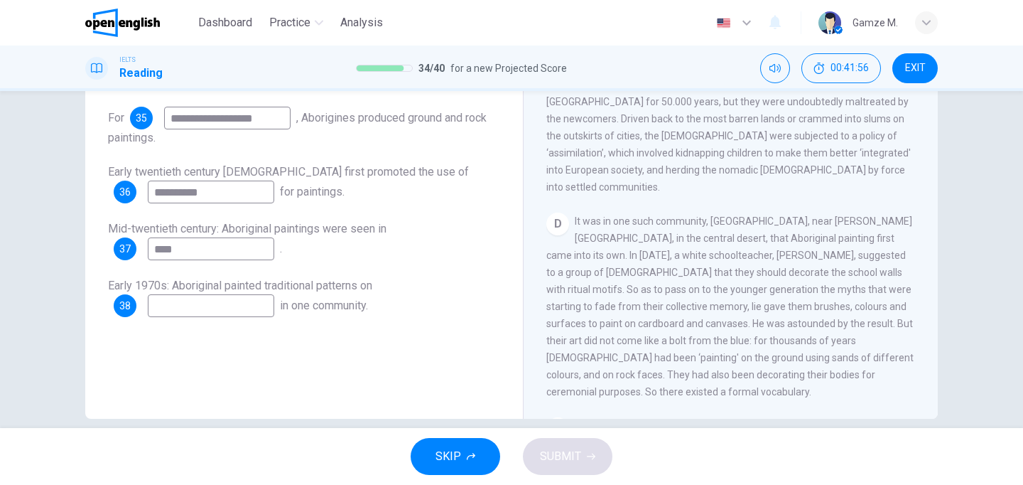
scroll to position [570, 0]
type input "**********"
click at [536, 451] on button "SUBMIT" at bounding box center [568, 456] width 90 height 37
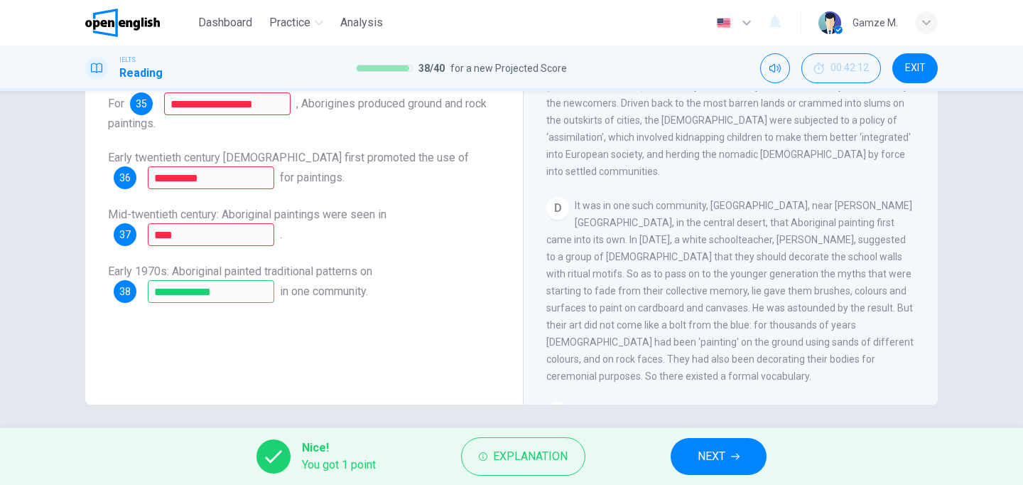
scroll to position [214, 0]
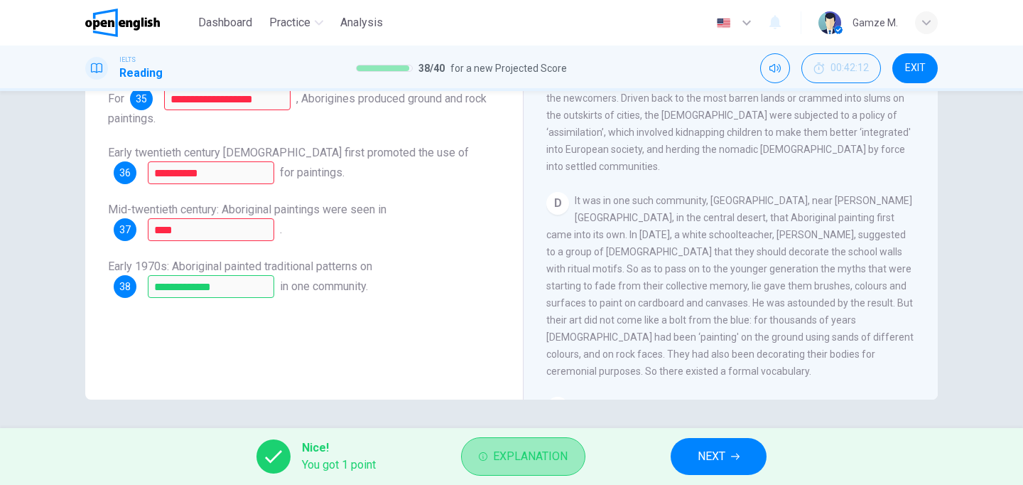
click at [529, 460] on span "Explanation" at bounding box center [530, 456] width 75 height 20
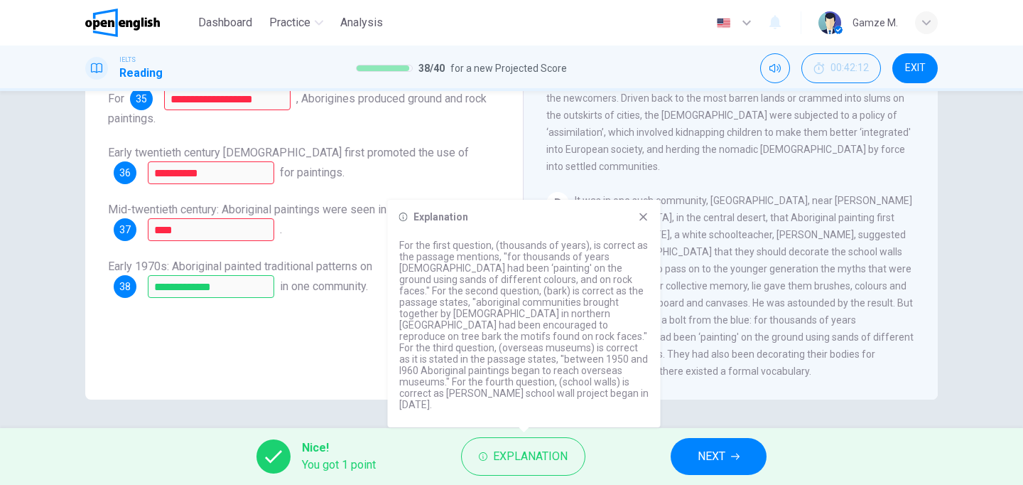
click at [643, 221] on icon at bounding box center [643, 217] width 8 height 8
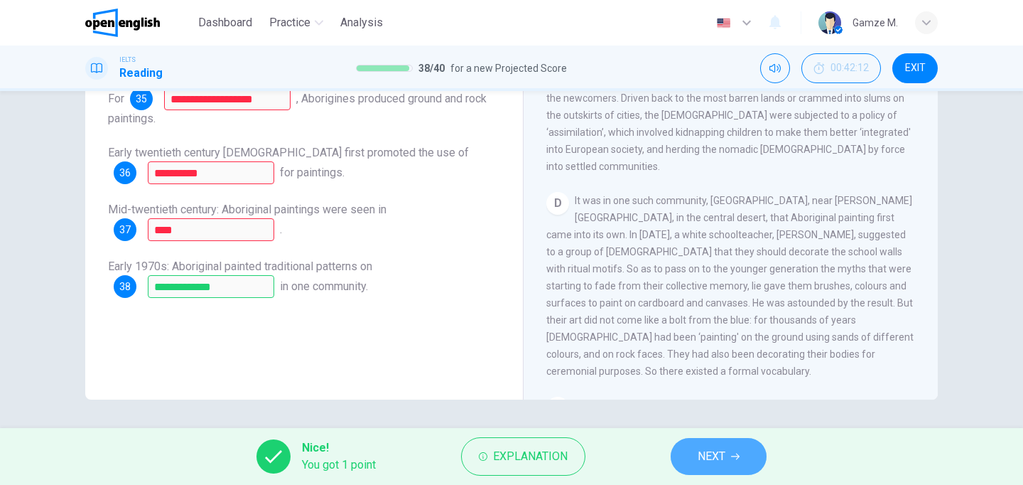
click at [698, 450] on span "NEXT" at bounding box center [712, 456] width 28 height 20
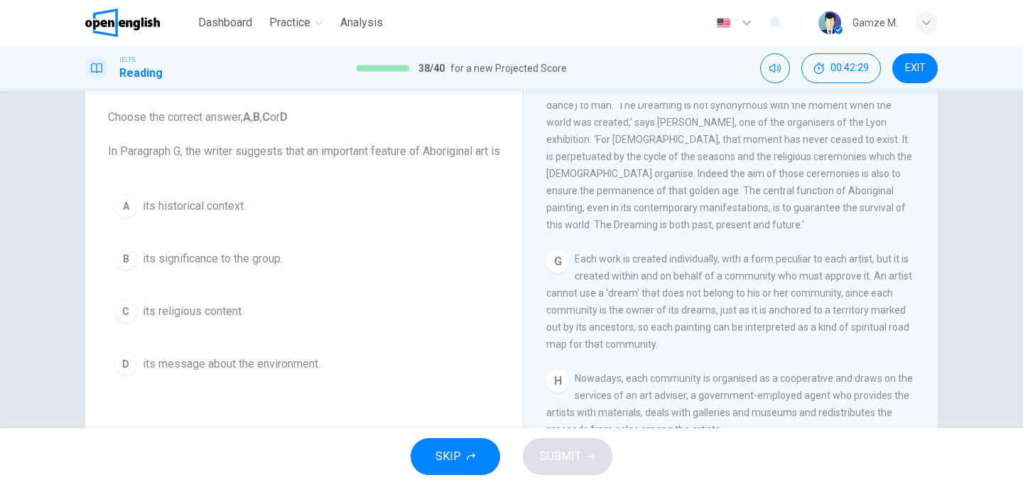
scroll to position [103, 0]
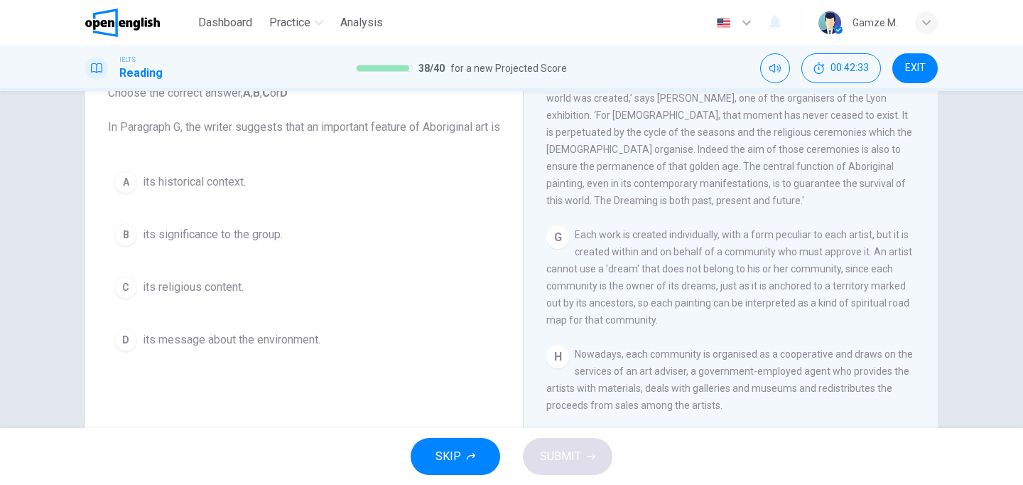
click at [202, 243] on span "its significance to the group." at bounding box center [213, 234] width 140 height 17
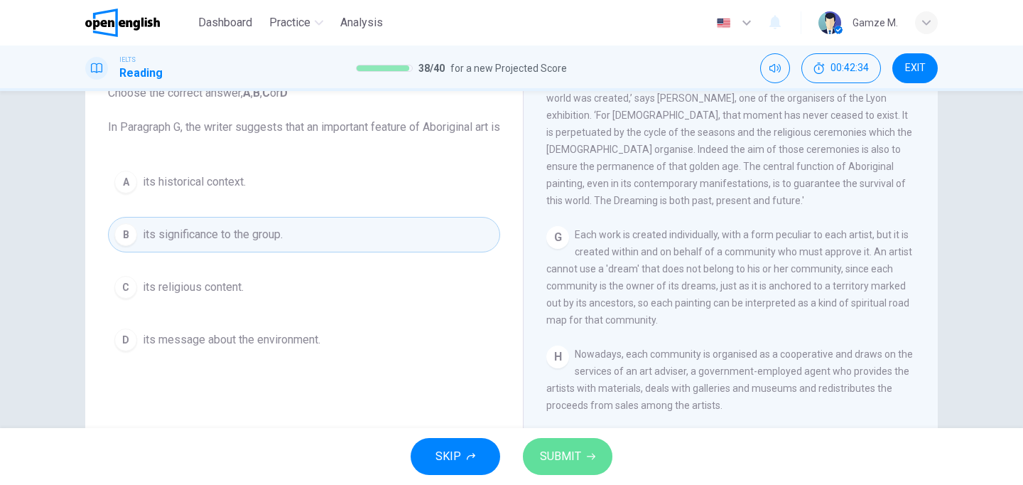
click at [538, 454] on button "SUBMIT" at bounding box center [568, 456] width 90 height 37
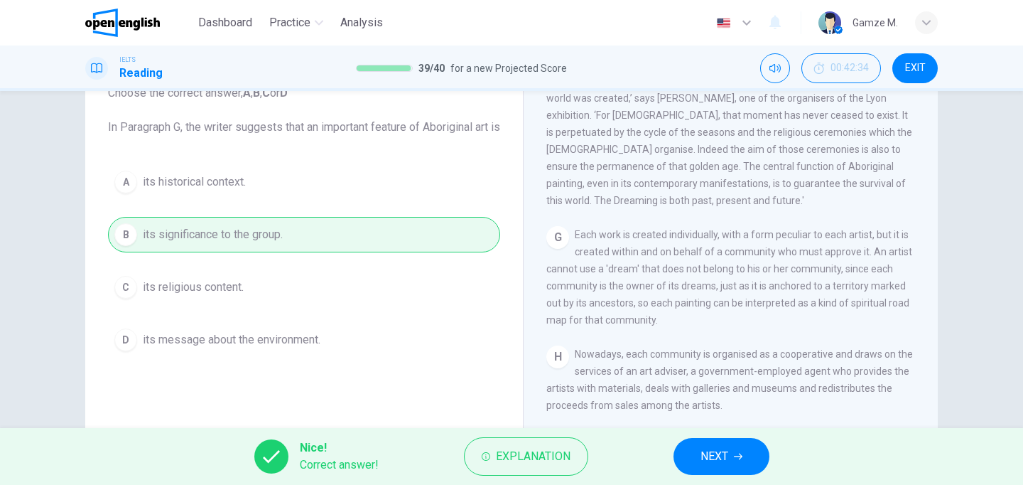
click at [702, 454] on span "NEXT" at bounding box center [715, 456] width 28 height 20
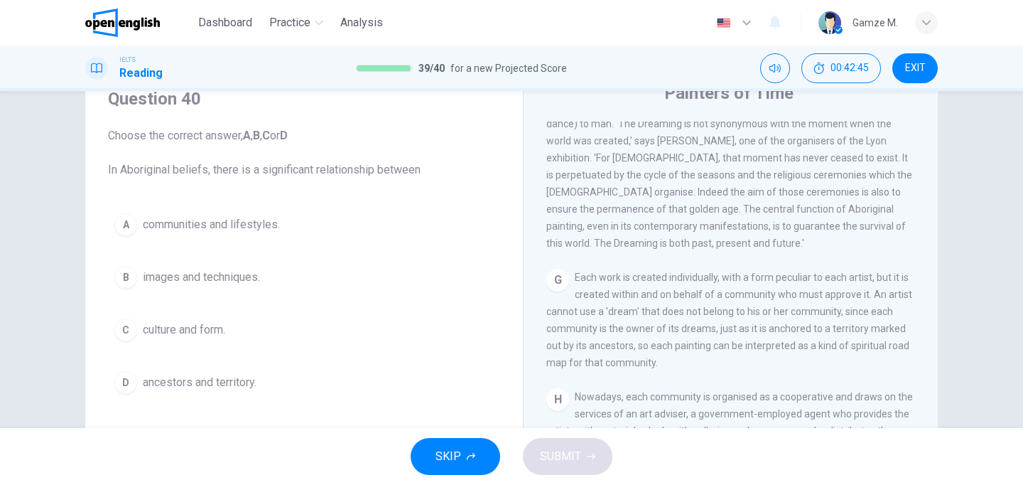
scroll to position [61, 0]
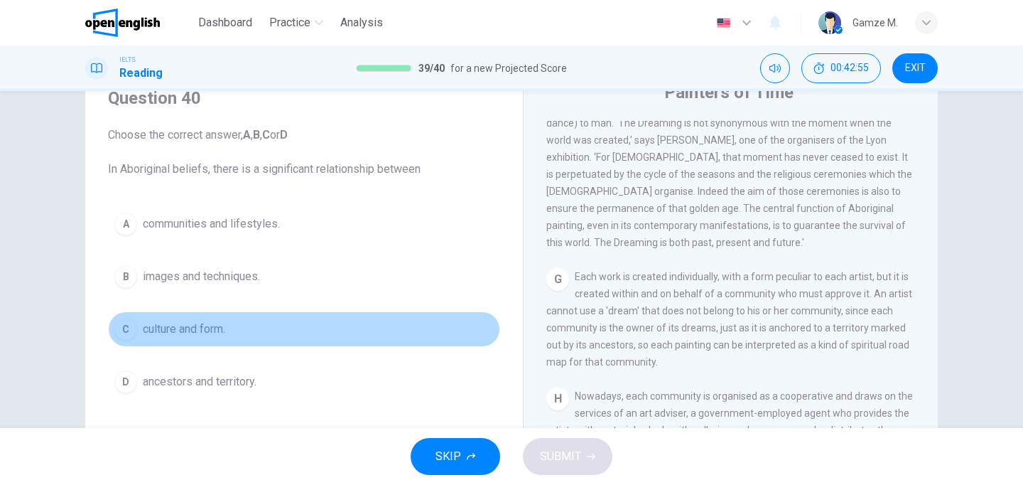
click at [225, 328] on span "culture and form." at bounding box center [184, 328] width 82 height 17
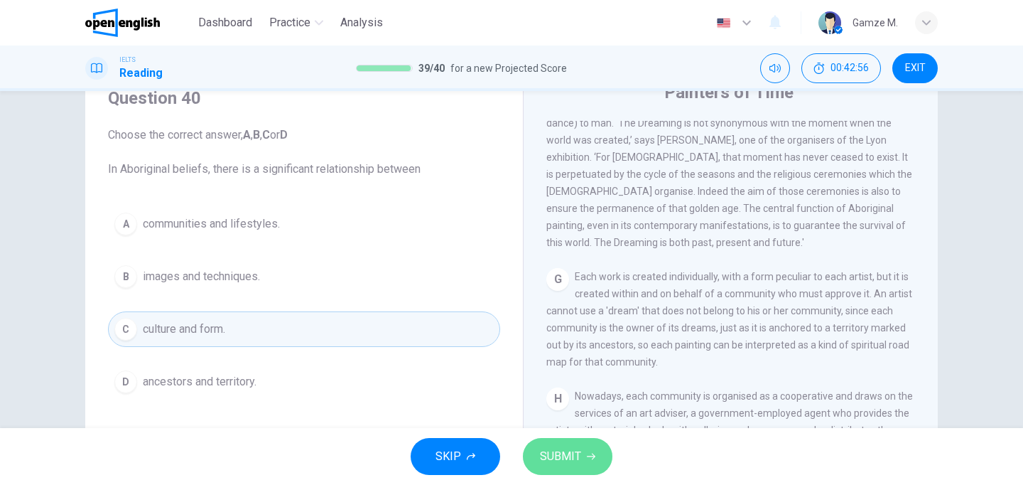
click at [568, 458] on span "SUBMIT" at bounding box center [560, 456] width 41 height 20
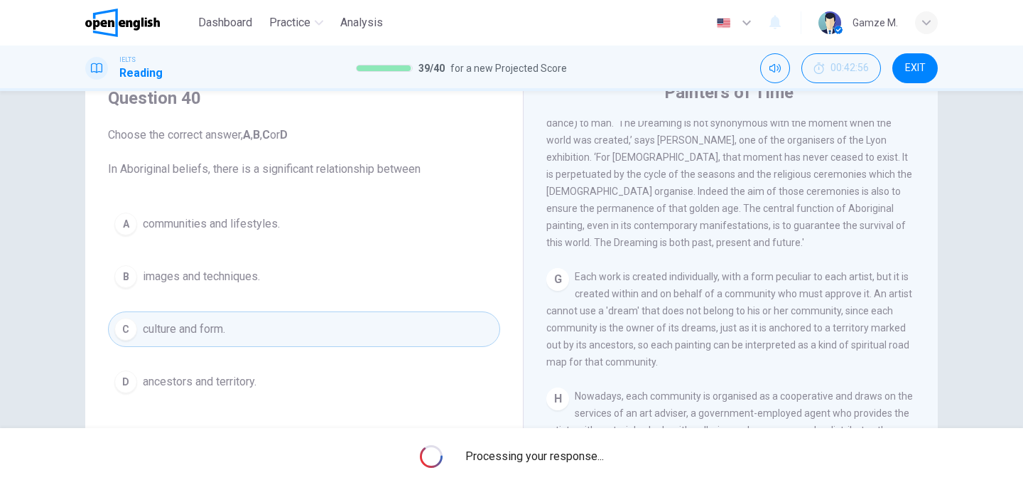
scroll to position [0, 0]
